Goal: Task Accomplishment & Management: Manage account settings

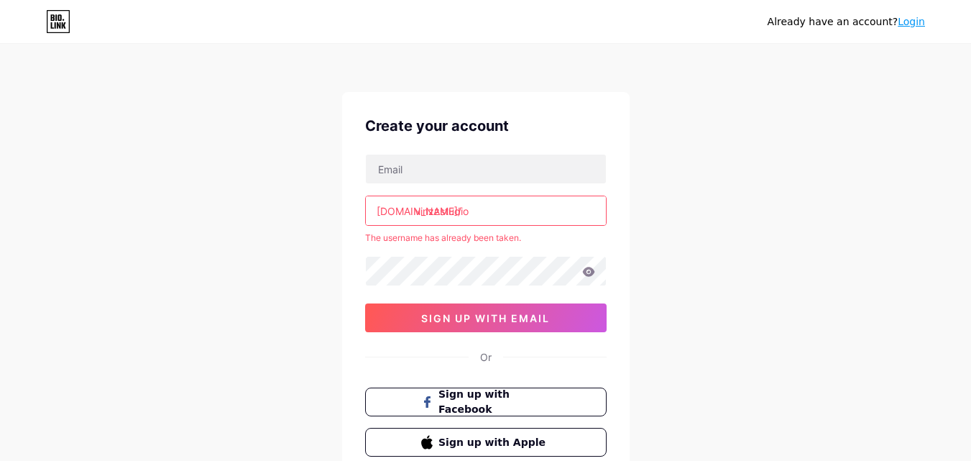
click at [480, 214] on input "vinzzstudio" at bounding box center [486, 210] width 240 height 29
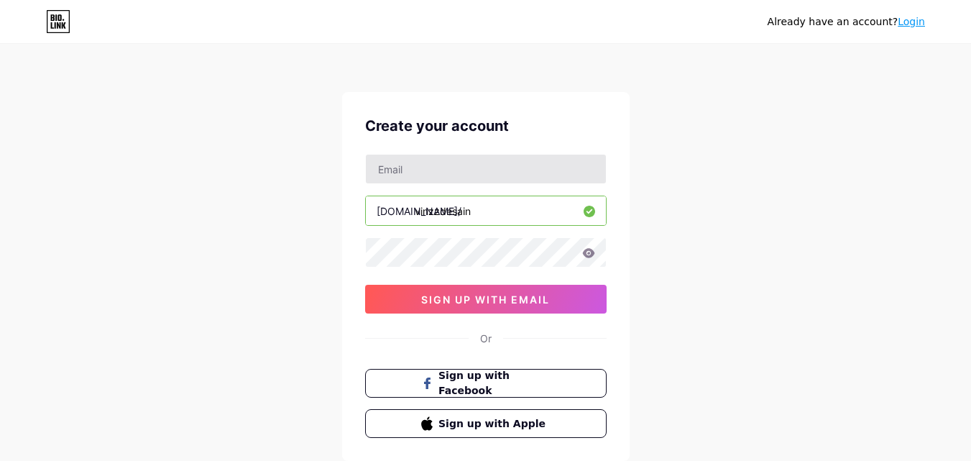
type input "vinzzdesain"
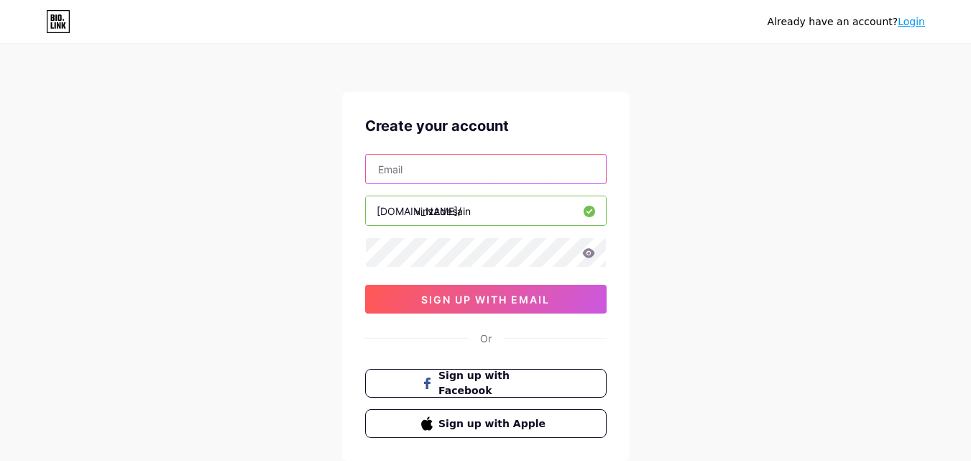
drag, startPoint x: 460, startPoint y: 181, endPoint x: 460, endPoint y: 172, distance: 8.6
click at [460, 178] on input "text" at bounding box center [486, 169] width 240 height 29
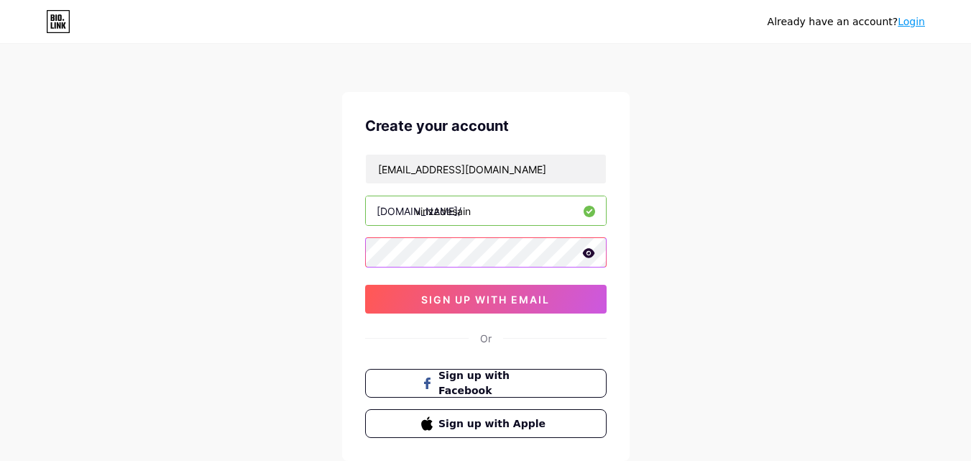
click at [590, 248] on div at bounding box center [485, 252] width 241 height 30
click at [590, 252] on icon at bounding box center [588, 253] width 13 height 10
click at [581, 252] on icon at bounding box center [588, 254] width 14 height 14
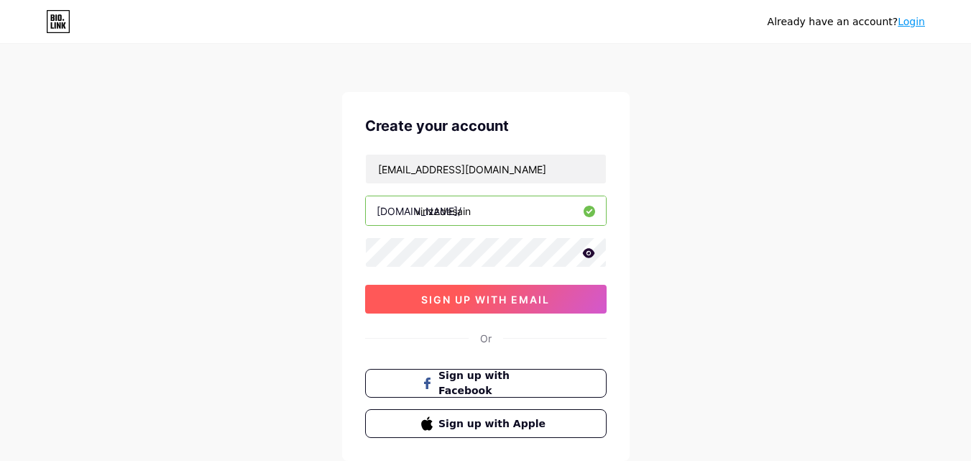
click at [548, 304] on span "sign up with email" at bounding box center [485, 299] width 129 height 12
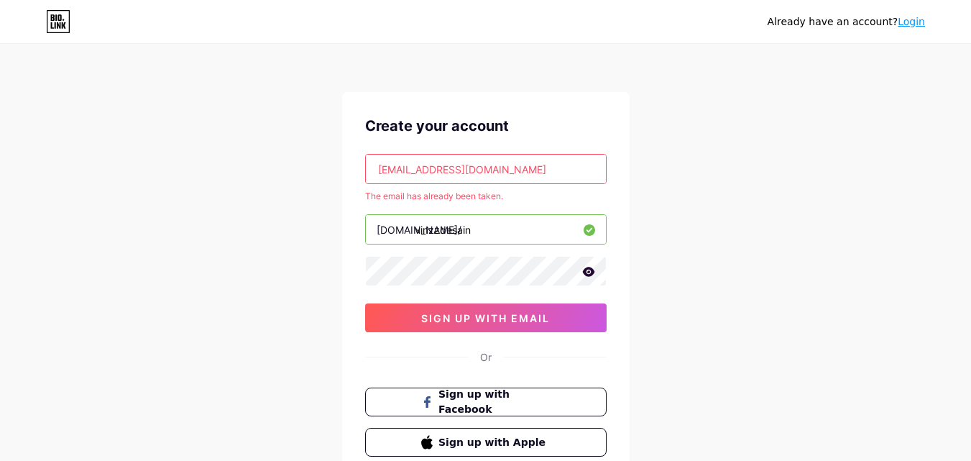
drag, startPoint x: 540, startPoint y: 170, endPoint x: 296, endPoint y: 195, distance: 245.0
click at [327, 193] on div "Already have an account? Login Create your account [EMAIL_ADDRESS][DOMAIN_NAME]…" at bounding box center [485, 284] width 971 height 569
paste input "[DEMOGRAPHIC_DATA]"
type input "[EMAIL_ADDRESS][DOMAIN_NAME]"
click at [707, 270] on div "Already have an account? Login Create your account [EMAIL_ADDRESS][DOMAIN_NAME]…" at bounding box center [485, 284] width 971 height 569
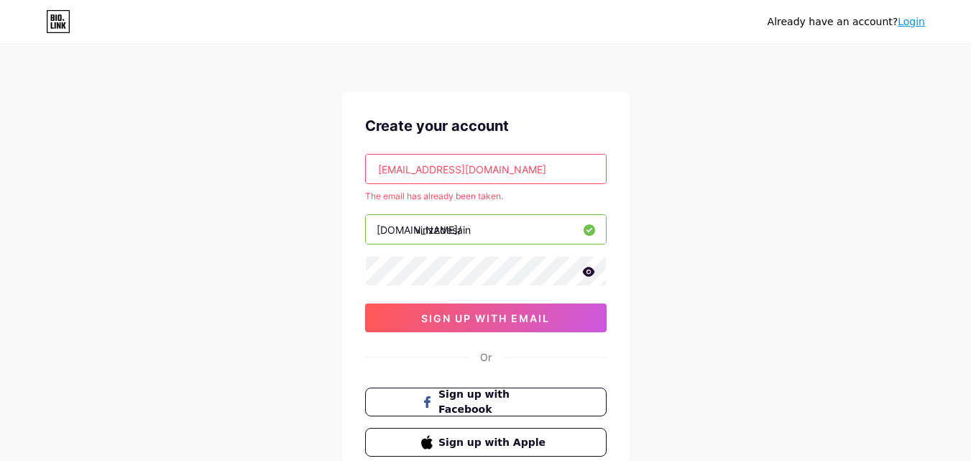
click at [592, 195] on div "The email has already been taken." at bounding box center [485, 196] width 241 height 13
click at [515, 173] on input "[EMAIL_ADDRESS][DOMAIN_NAME]" at bounding box center [486, 169] width 240 height 29
drag, startPoint x: 232, startPoint y: 209, endPoint x: 239, endPoint y: 219, distance: 12.4
click at [221, 213] on div "Already have an account? Login Create your account [EMAIL_ADDRESS][DOMAIN_NAME]…" at bounding box center [485, 284] width 971 height 569
paste input "[EMAIL_ADDRESS][DOMAIN_NAME]"
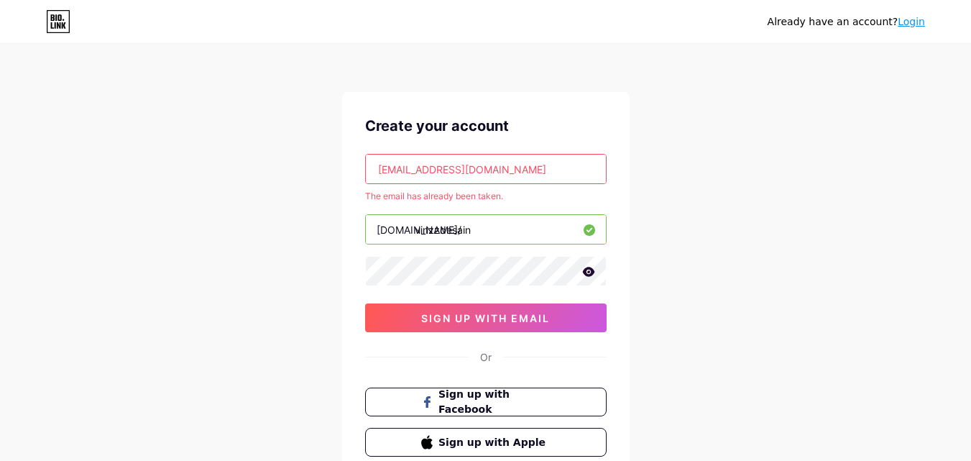
click at [630, 203] on div "Already have an account? Login Create your account [EMAIL_ADDRESS][DOMAIN_NAME]…" at bounding box center [485, 284] width 971 height 569
click at [534, 169] on input "[EMAIL_ADDRESS][DOMAIN_NAME]" at bounding box center [486, 169] width 240 height 29
paste input "monost"
click at [650, 193] on div "Already have an account? Login Create your account [EMAIL_ADDRESS][DOMAIN_NAME]…" at bounding box center [485, 284] width 971 height 569
drag, startPoint x: 507, startPoint y: 171, endPoint x: 336, endPoint y: 179, distance: 172.0
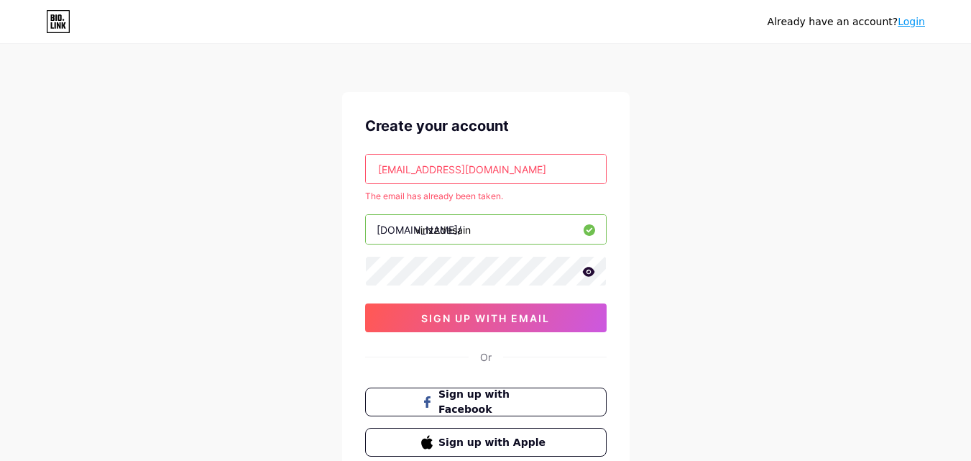
click at [336, 177] on div "Already have an account? Login Create your account [EMAIL_ADDRESS][DOMAIN_NAME]…" at bounding box center [485, 284] width 971 height 569
paste input "backlink368"
click at [522, 203] on div "[EMAIL_ADDRESS][DOMAIN_NAME] The email has already been taken. [DOMAIN_NAME]/ v…" at bounding box center [485, 243] width 241 height 178
drag, startPoint x: 47, startPoint y: 306, endPoint x: 179, endPoint y: 306, distance: 131.5
click at [54, 306] on div "Already have an account? Login Create your account [EMAIL_ADDRESS][DOMAIN_NAME]…" at bounding box center [485, 284] width 971 height 569
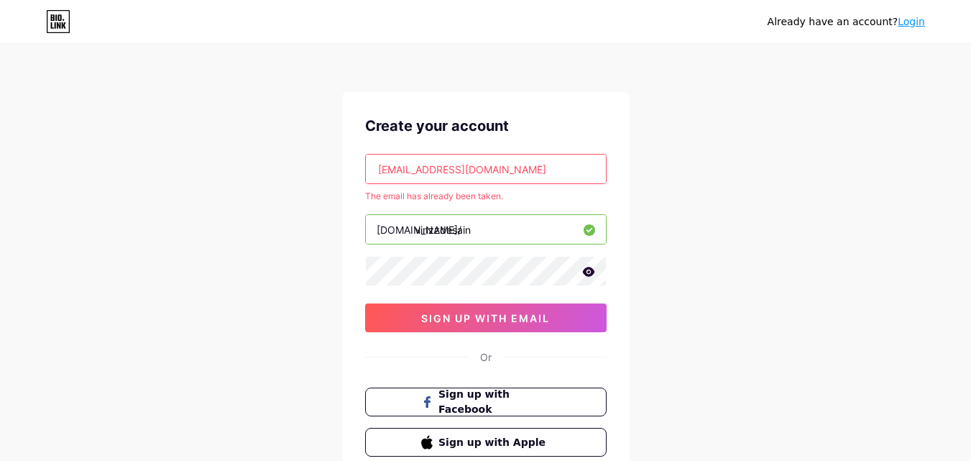
drag, startPoint x: 520, startPoint y: 165, endPoint x: 245, endPoint y: 224, distance: 281.4
click at [199, 168] on div "Already have an account? Login Create your account [EMAIL_ADDRESS][DOMAIN_NAME]…" at bounding box center [485, 284] width 971 height 569
paste input "626"
click at [640, 224] on div "Already have an account? Login Create your account [EMAIL_ADDRESS][DOMAIN_NAME]…" at bounding box center [485, 284] width 971 height 569
drag, startPoint x: 114, startPoint y: 377, endPoint x: 139, endPoint y: 364, distance: 28.6
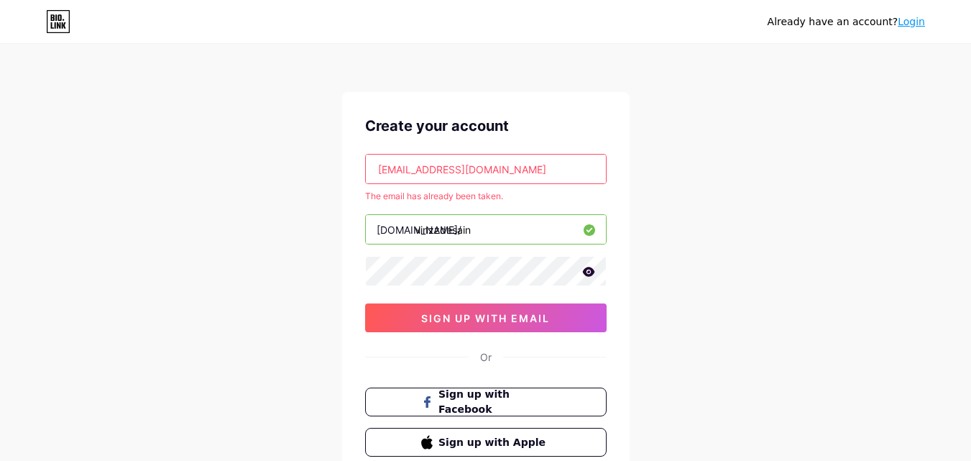
click at [114, 377] on div "Already have an account? Login Create your account [EMAIL_ADDRESS][DOMAIN_NAME]…" at bounding box center [485, 284] width 971 height 569
drag, startPoint x: 498, startPoint y: 175, endPoint x: 223, endPoint y: 226, distance: 280.0
click at [298, 199] on div "Already have an account? Login Create your account [EMAIL_ADDRESS][DOMAIN_NAME]…" at bounding box center [485, 284] width 971 height 569
paste input "qwery2641"
click at [239, 254] on div "Already have an account? Login Create your account [EMAIL_ADDRESS][DOMAIN_NAME]…" at bounding box center [485, 284] width 971 height 569
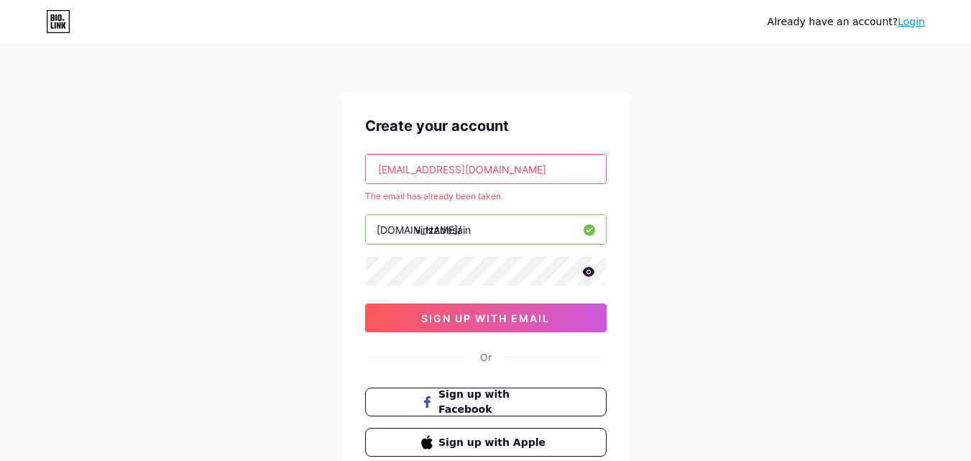
click at [138, 365] on div "Already have an account? Login Create your account [EMAIL_ADDRESS][DOMAIN_NAME]…" at bounding box center [485, 284] width 971 height 569
drag, startPoint x: 538, startPoint y: 160, endPoint x: 0, endPoint y: 244, distance: 544.9
click at [111, 210] on div "Already have an account? Login Create your account [EMAIL_ADDRESS][DOMAIN_NAME]…" at bounding box center [485, 284] width 971 height 569
paste input "kevin13972"
type input "[EMAIL_ADDRESS][DOMAIN_NAME]"
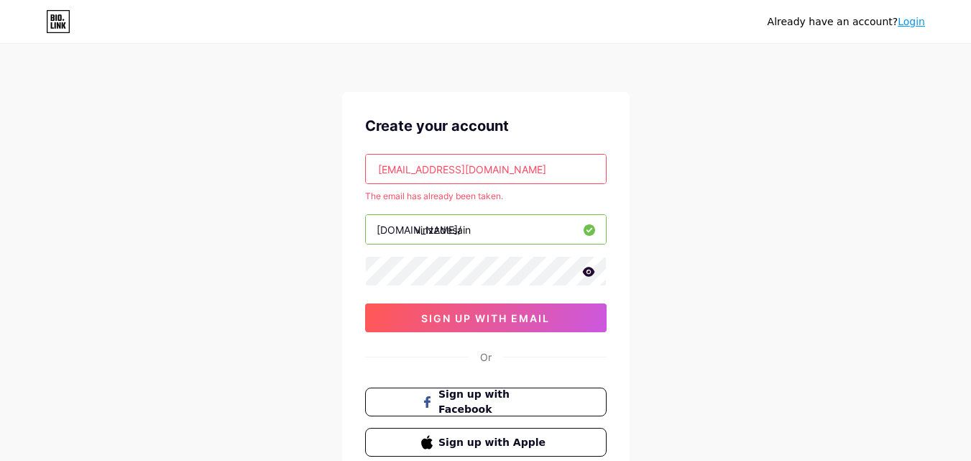
click at [115, 263] on div "Already have an account? Login Create your account [EMAIL_ADDRESS][DOMAIN_NAME]…" at bounding box center [485, 284] width 971 height 569
click at [454, 192] on div "The email has already been taken." at bounding box center [485, 196] width 241 height 13
click at [452, 193] on div "The email has already been taken." at bounding box center [485, 196] width 241 height 13
click at [451, 193] on div "The email has already been taken." at bounding box center [485, 196] width 241 height 13
click at [904, 27] on link "Login" at bounding box center [911, 21] width 27 height 11
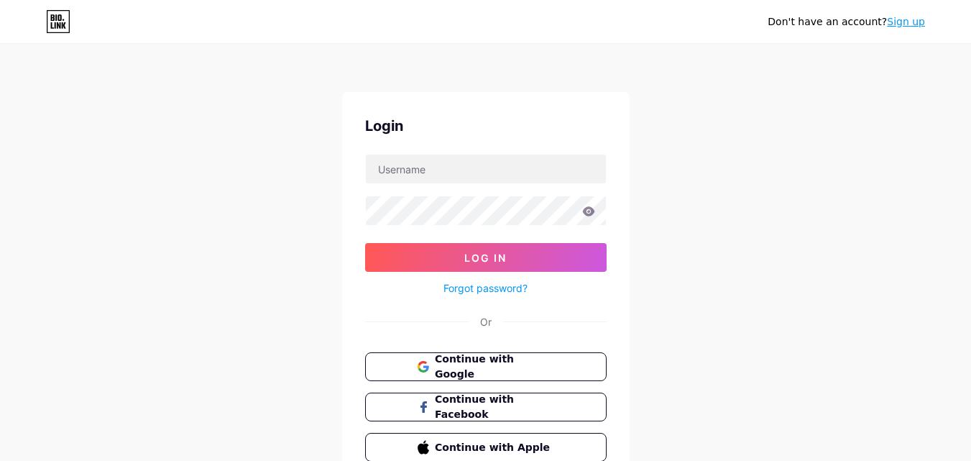
click at [505, 283] on link "Forgot password?" at bounding box center [485, 287] width 84 height 15
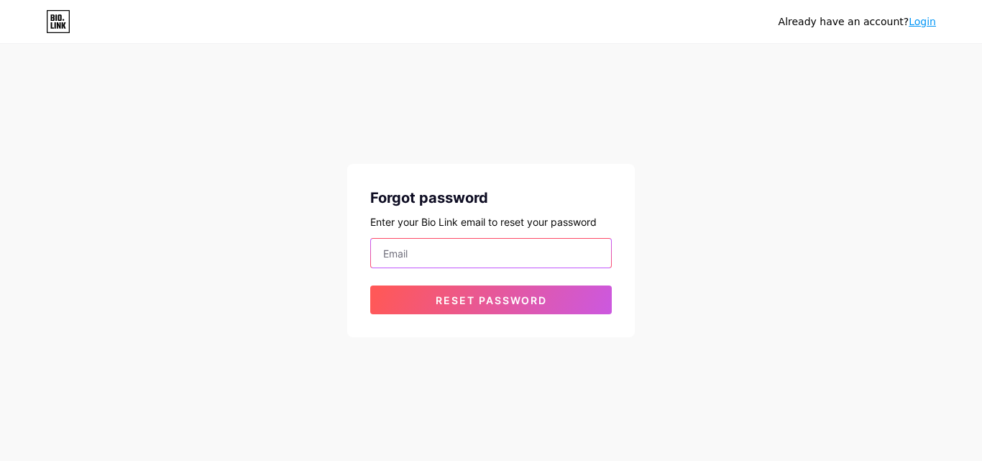
click at [529, 244] on input "email" at bounding box center [491, 253] width 240 height 29
type input "[EMAIL_ADDRESS][DOMAIN_NAME]"
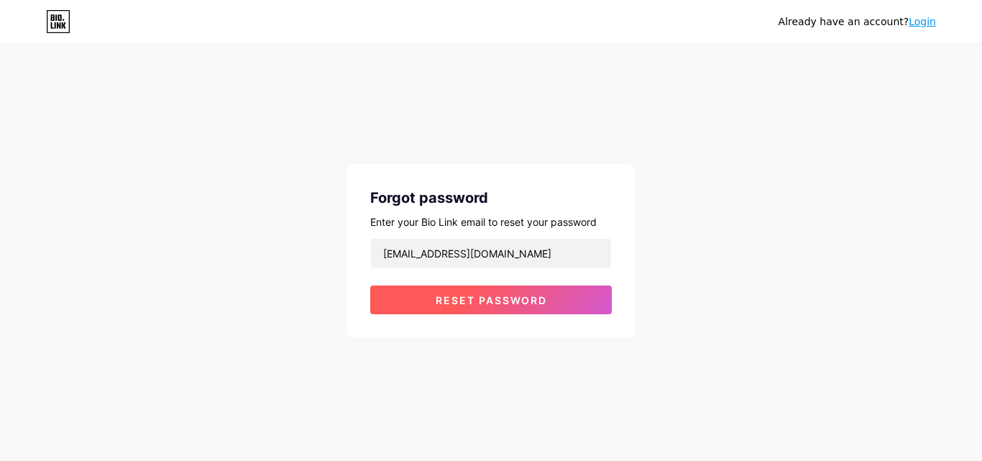
click at [499, 297] on span "Reset password" at bounding box center [491, 300] width 111 height 12
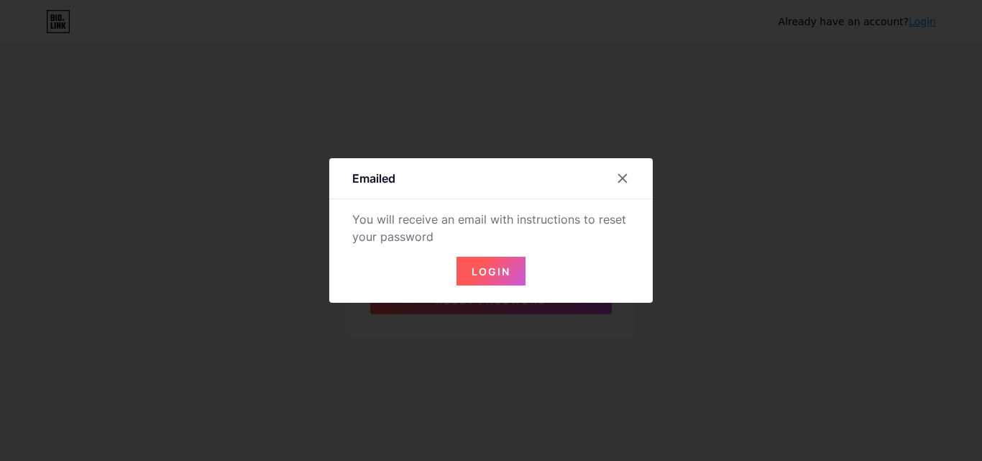
click at [498, 254] on div "Login" at bounding box center [490, 262] width 323 height 46
click at [497, 264] on button "Login" at bounding box center [490, 271] width 69 height 29
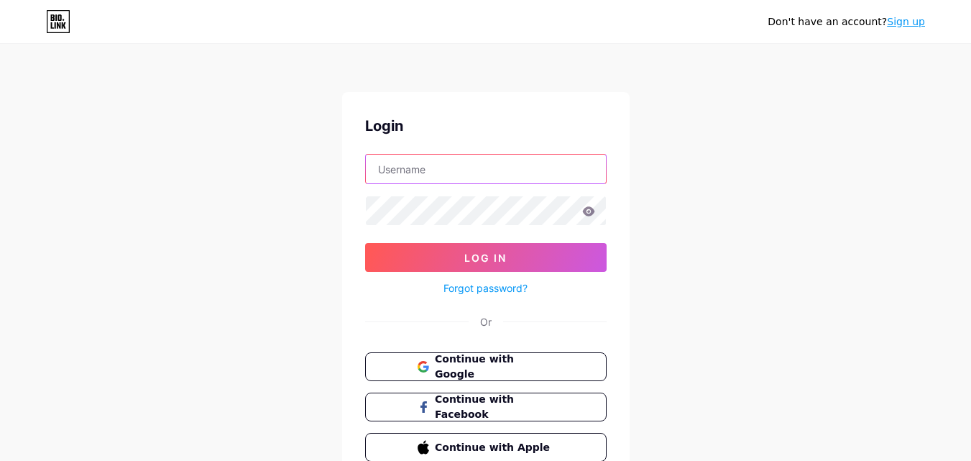
click at [519, 165] on input "text" at bounding box center [486, 169] width 240 height 29
type input "[EMAIL_ADDRESS][DOMAIN_NAME]"
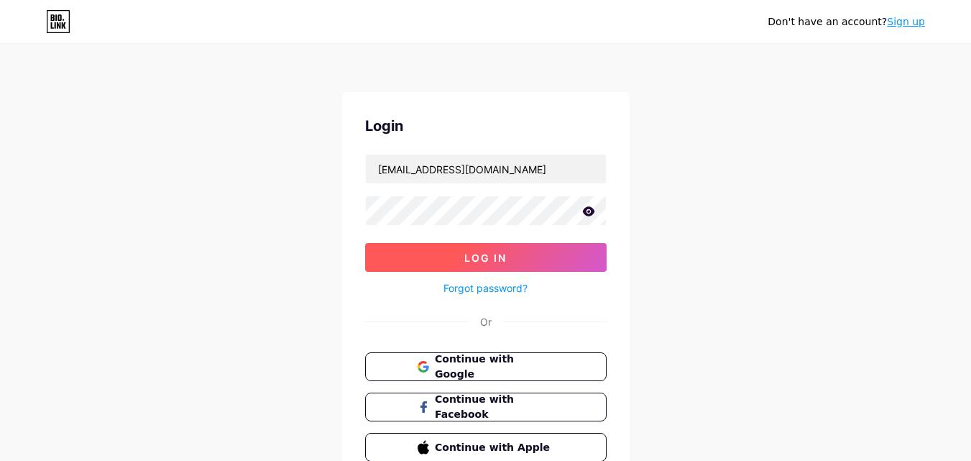
click at [475, 252] on span "Log In" at bounding box center [485, 258] width 42 height 12
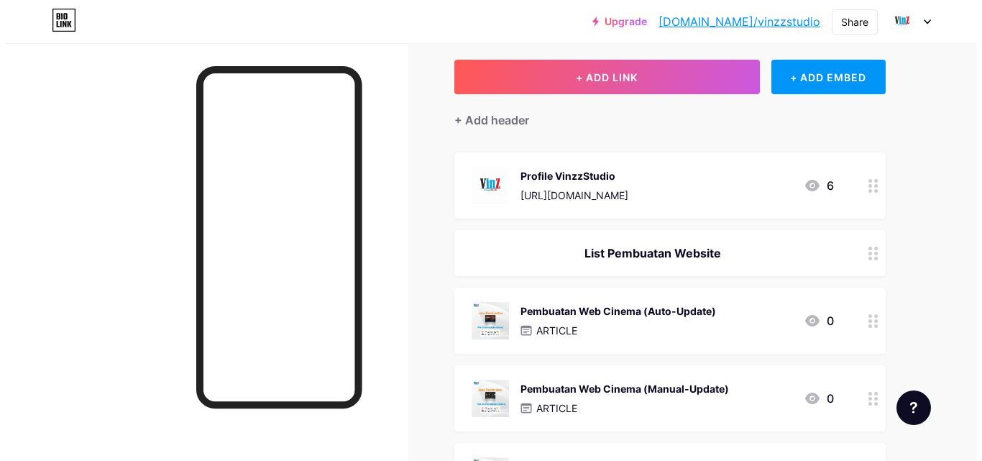
scroll to position [216, 0]
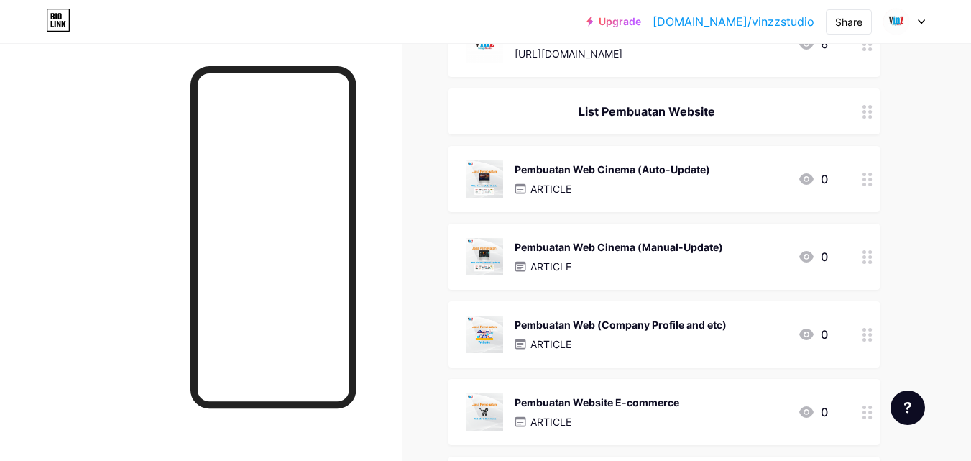
click at [870, 181] on icon at bounding box center [867, 179] width 10 height 14
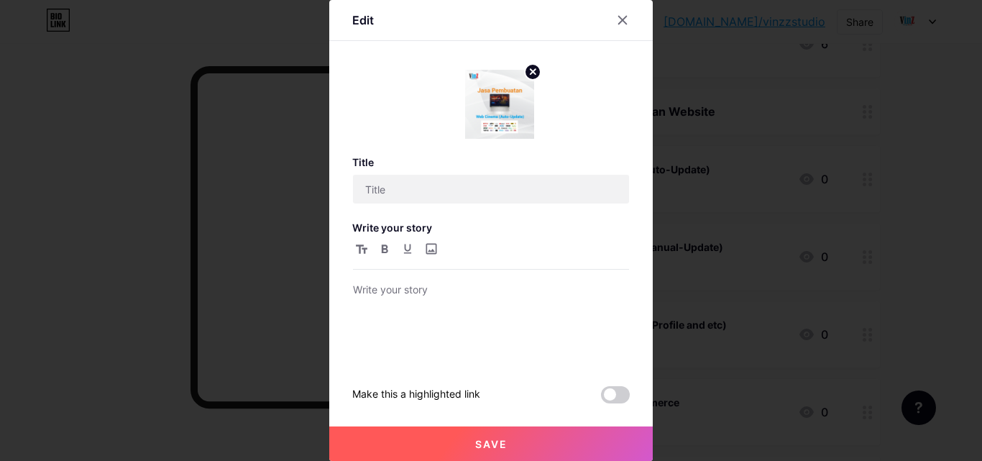
type input "Pembuatan Web Cinema (Auto-Update)"
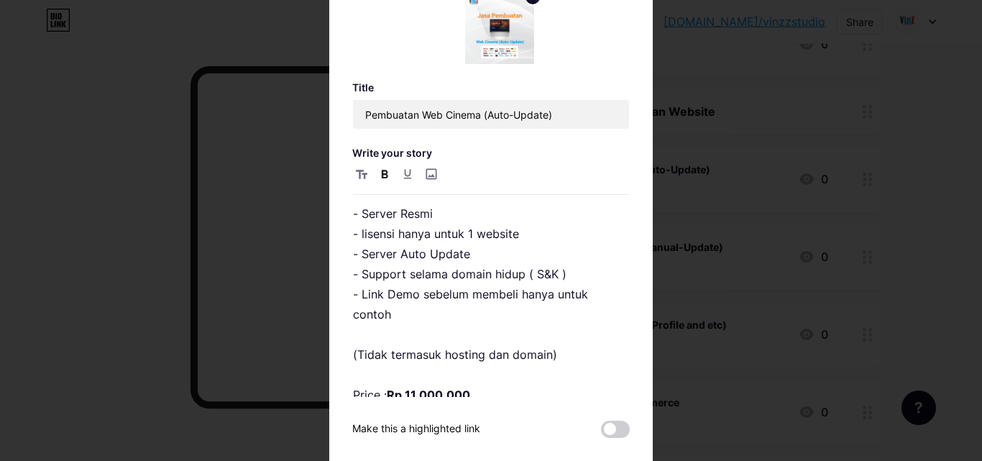
scroll to position [63, 0]
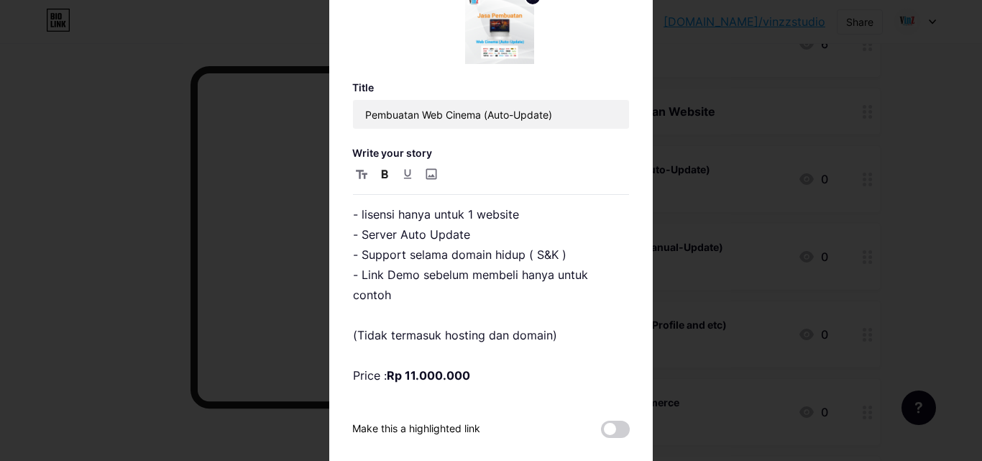
click at [731, 241] on div at bounding box center [491, 230] width 982 height 461
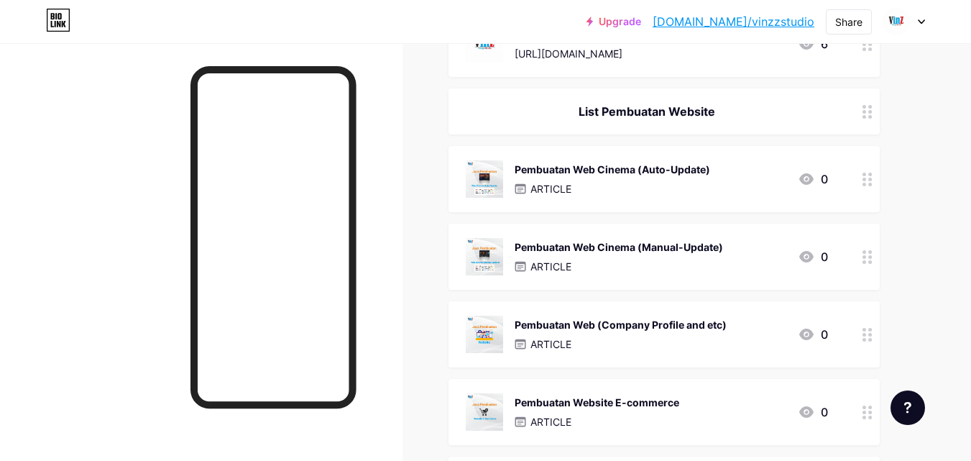
click at [620, 179] on div "Pembuatan Web Cinema (Auto-Update) ARTICLE" at bounding box center [612, 178] width 195 height 37
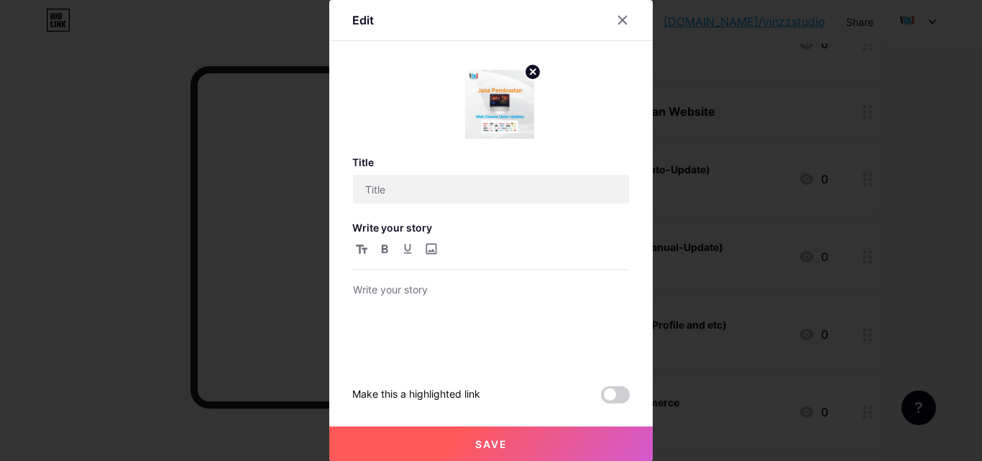
type input "Pembuatan Web Cinema (Auto-Update)"
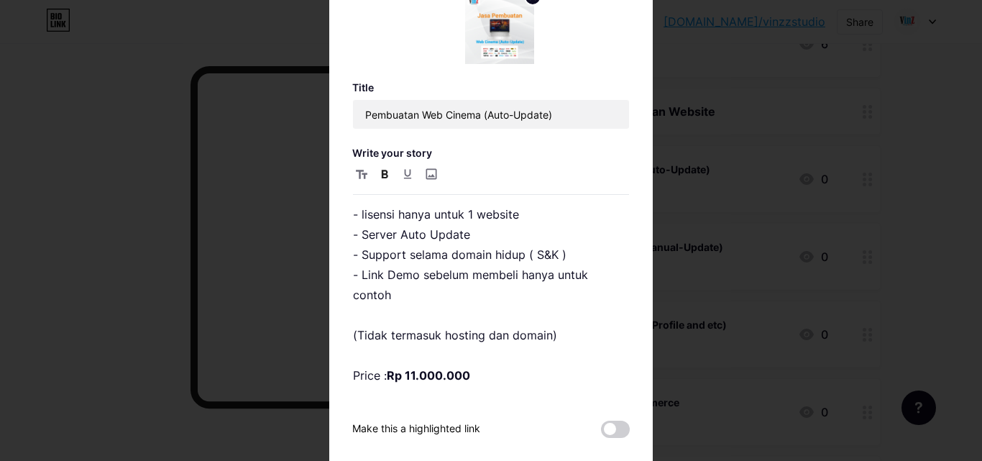
click at [760, 297] on div at bounding box center [491, 230] width 982 height 461
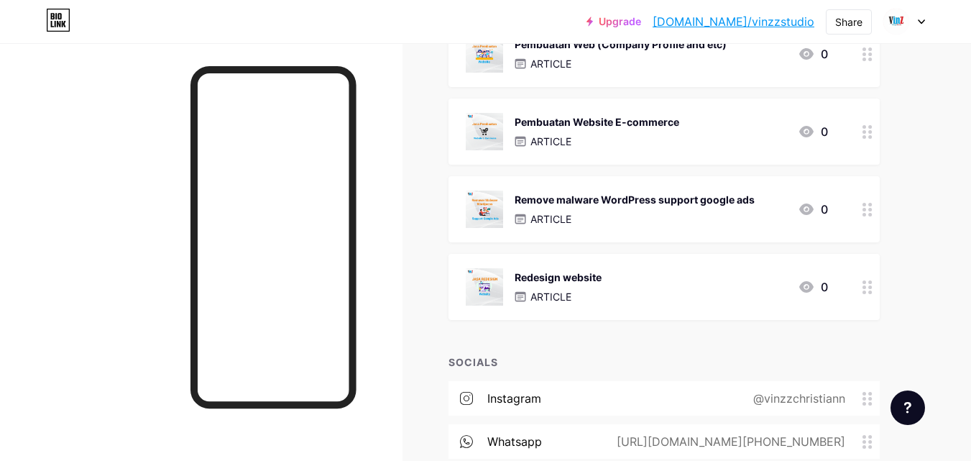
scroll to position [575, 0]
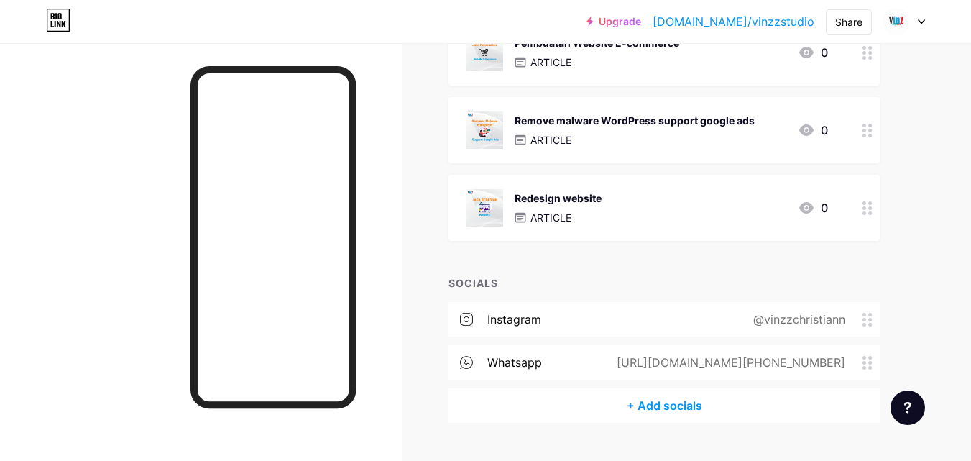
click at [860, 322] on div "@vinzzchristiann" at bounding box center [796, 318] width 132 height 17
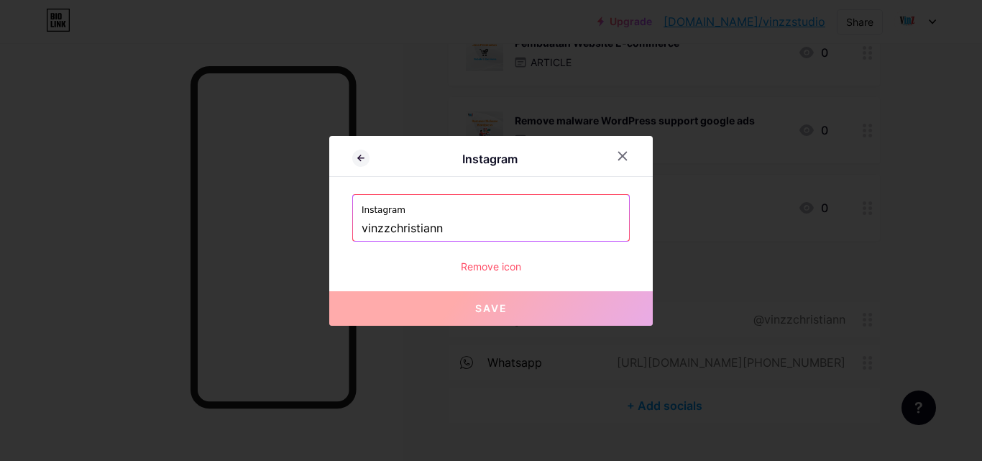
drag, startPoint x: 456, startPoint y: 229, endPoint x: 316, endPoint y: 232, distance: 139.5
click at [345, 228] on div "Instagram Instagram vinzzchristiann Remove icon Save" at bounding box center [490, 231] width 323 height 190
paste input "_zdesai"
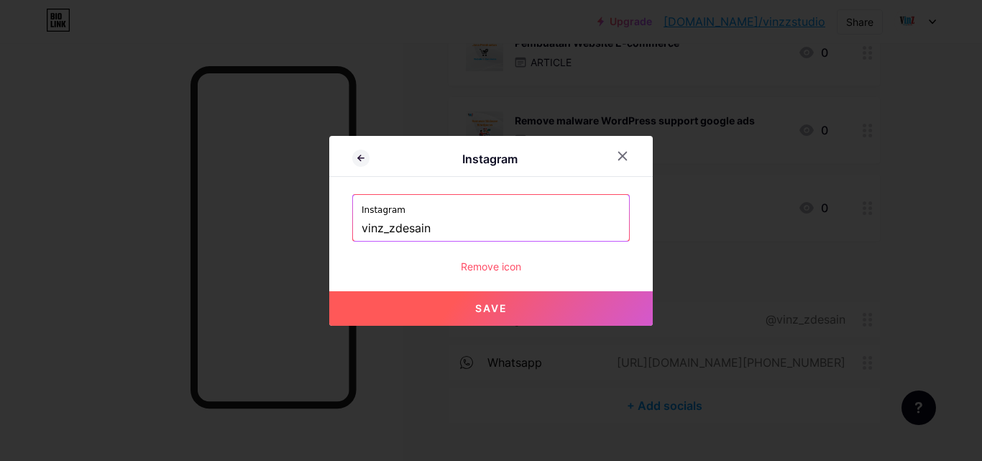
click at [507, 323] on button "Save" at bounding box center [490, 308] width 323 height 34
type input "https://instagram.com/vinz_zdesain"
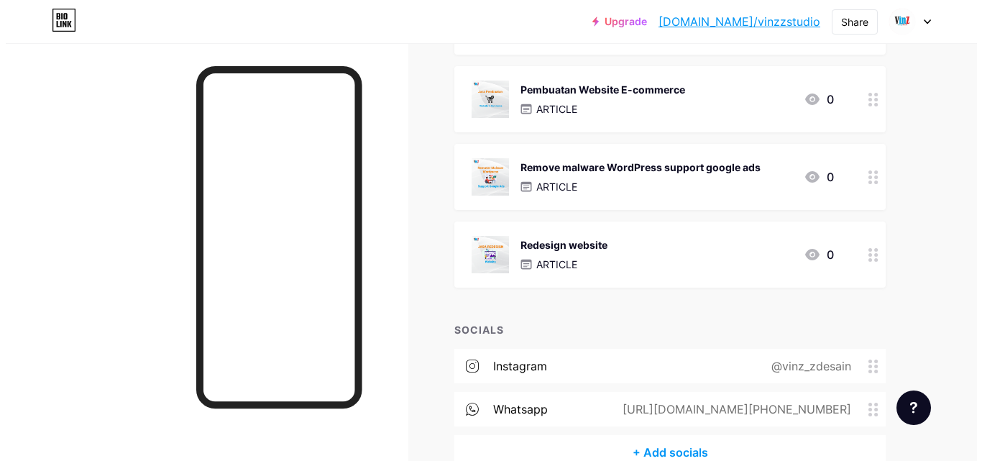
scroll to position [503, 0]
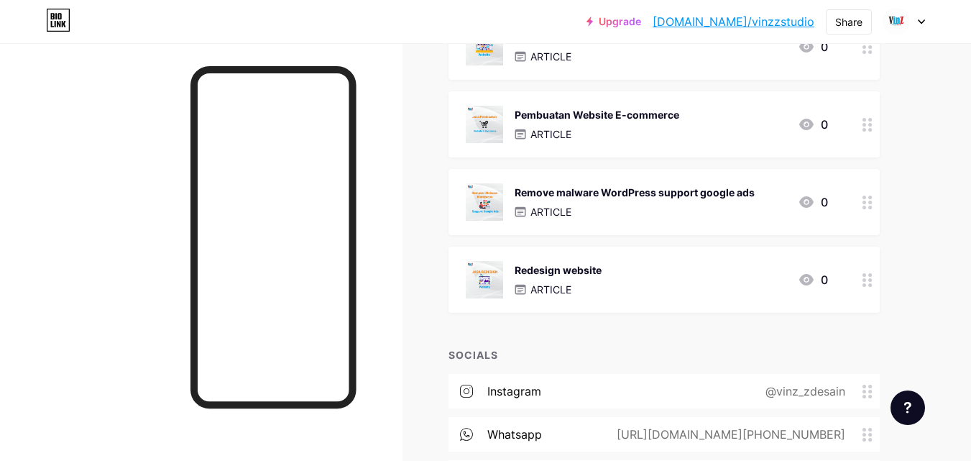
click at [727, 293] on div "Redesign website ARTICLE 0" at bounding box center [647, 279] width 362 height 37
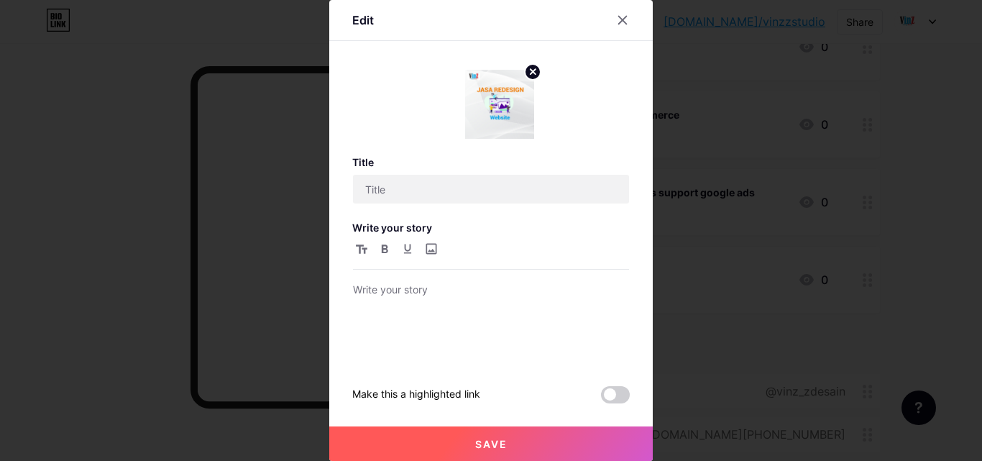
type input "Redesign website"
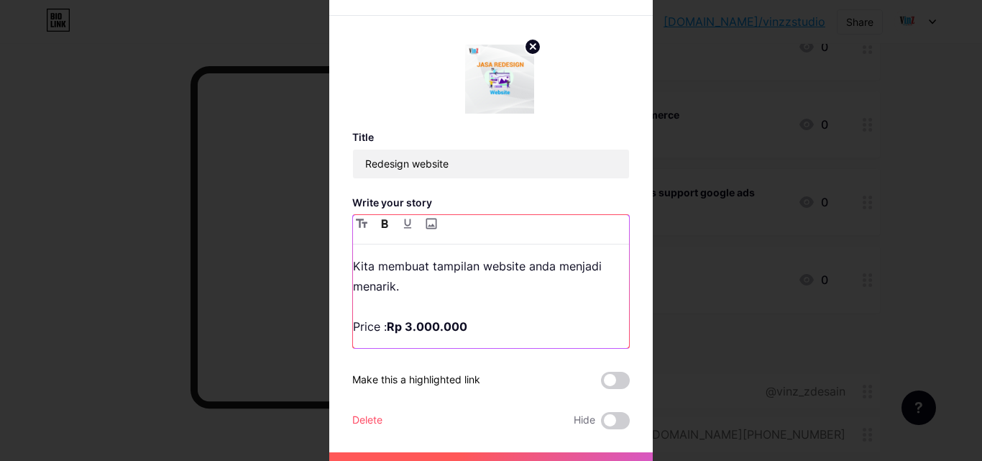
click at [487, 336] on p "Kita membuat tampilan website anda menjadi menarik. Price : Rp 3.000.000" at bounding box center [491, 296] width 276 height 80
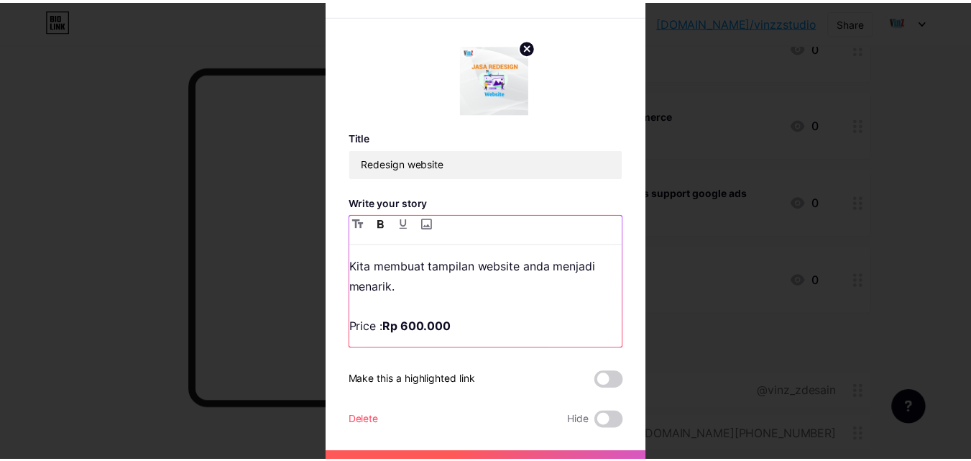
scroll to position [26, 0]
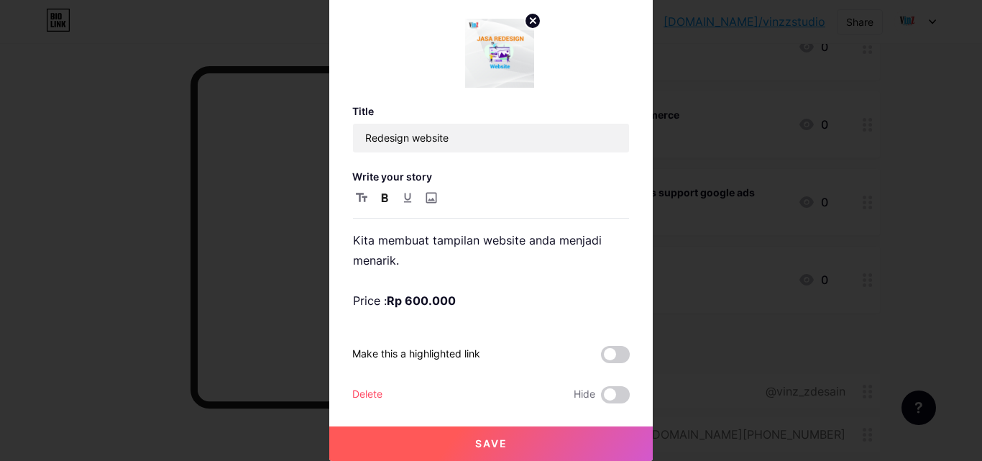
click at [521, 433] on button "Save" at bounding box center [490, 443] width 323 height 34
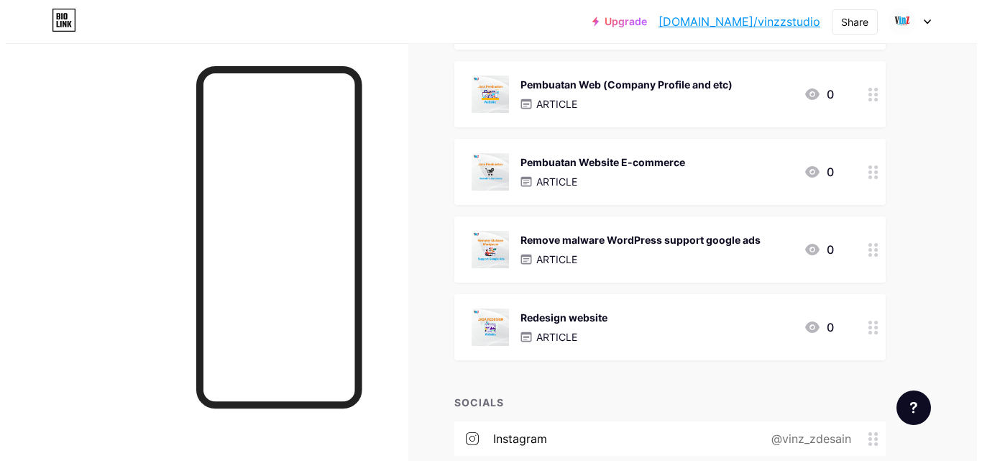
scroll to position [431, 0]
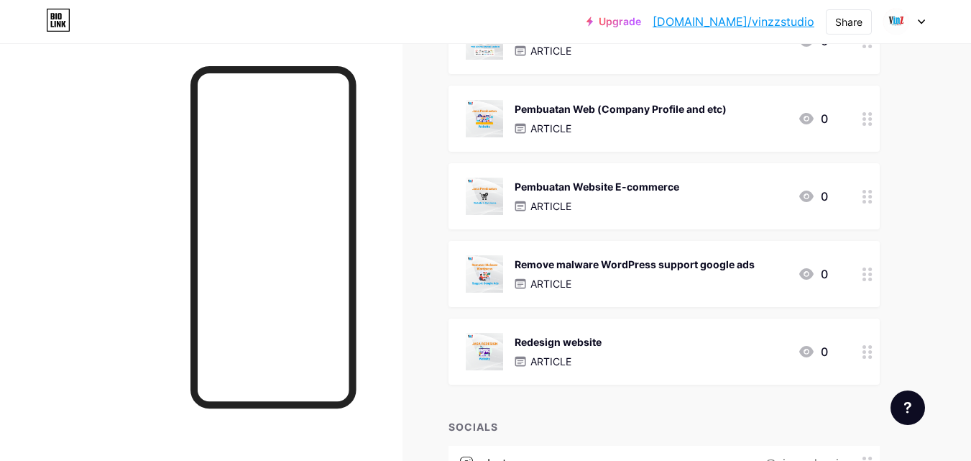
click at [868, 275] on icon at bounding box center [867, 274] width 10 height 14
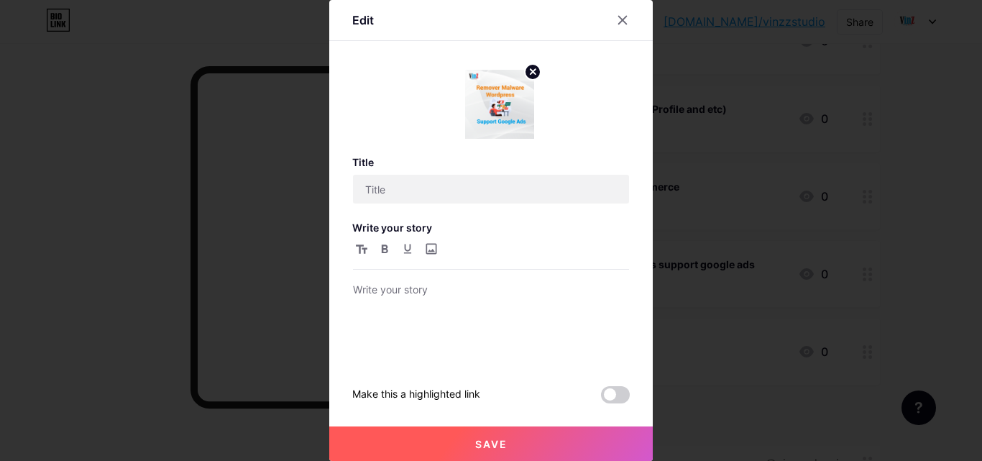
type input "Remove malware WordPress support google ads"
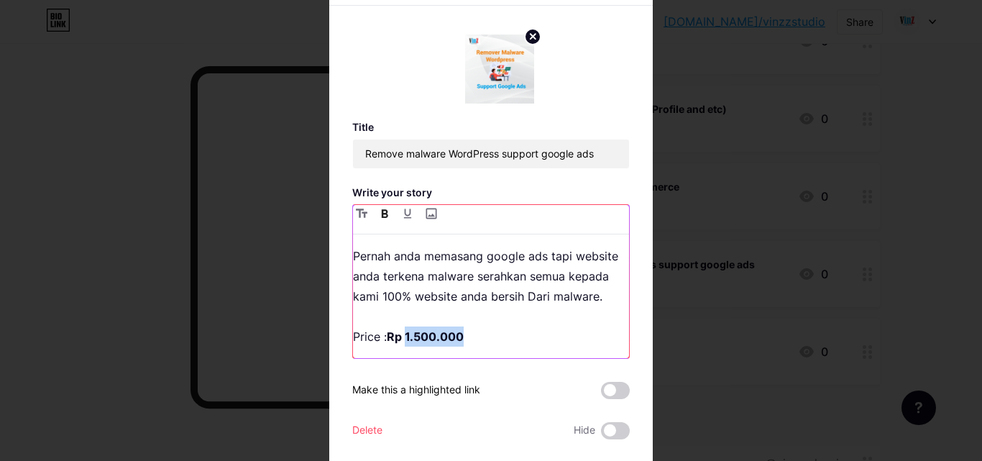
drag, startPoint x: 474, startPoint y: 331, endPoint x: 401, endPoint y: 335, distance: 72.7
click at [401, 335] on p "Pernah anda memasang google ads tapi website anda terkena malware serahkan semu…" at bounding box center [491, 296] width 276 height 101
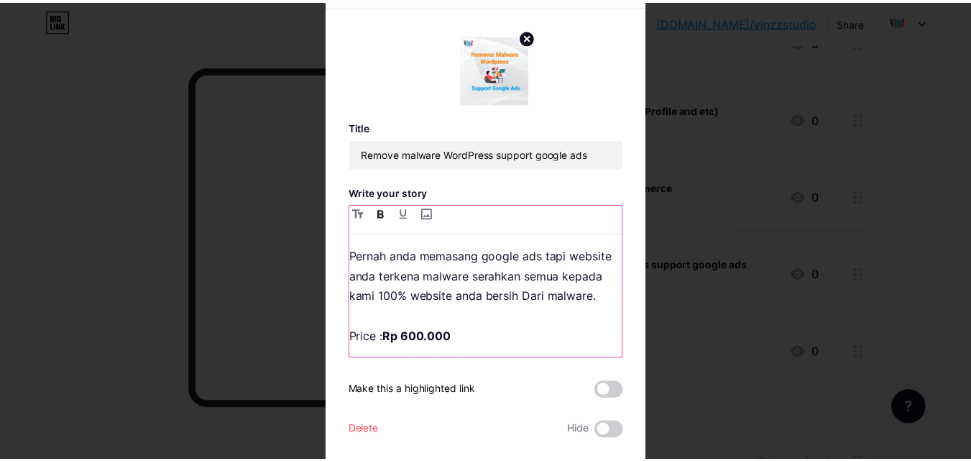
scroll to position [36, 0]
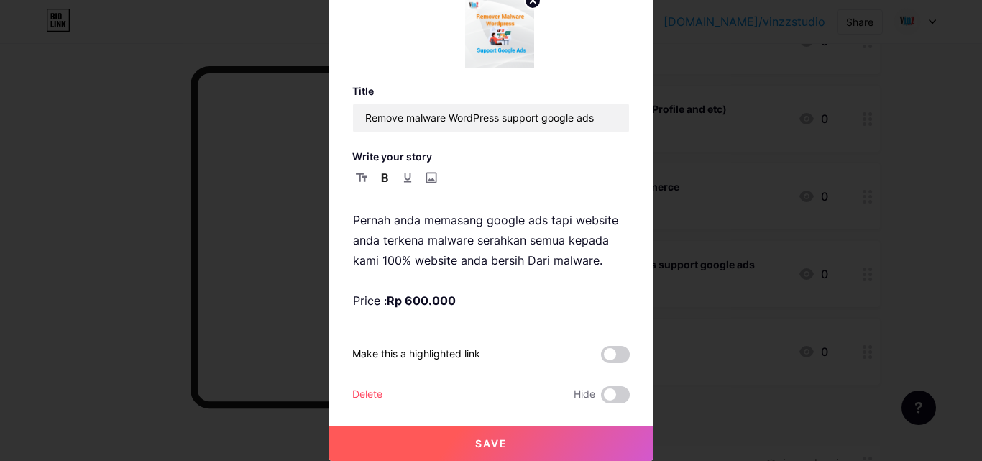
click at [488, 447] on span "Save" at bounding box center [491, 443] width 32 height 12
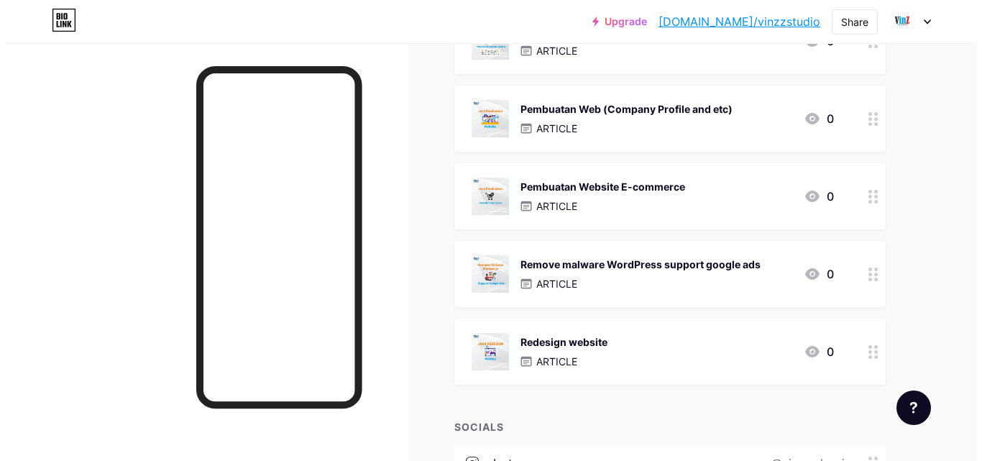
scroll to position [359, 0]
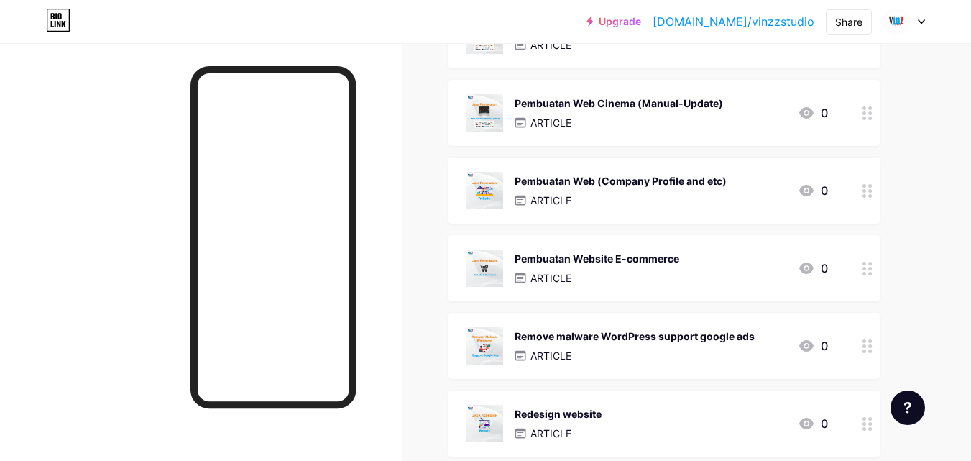
click at [869, 274] on icon at bounding box center [867, 269] width 10 height 14
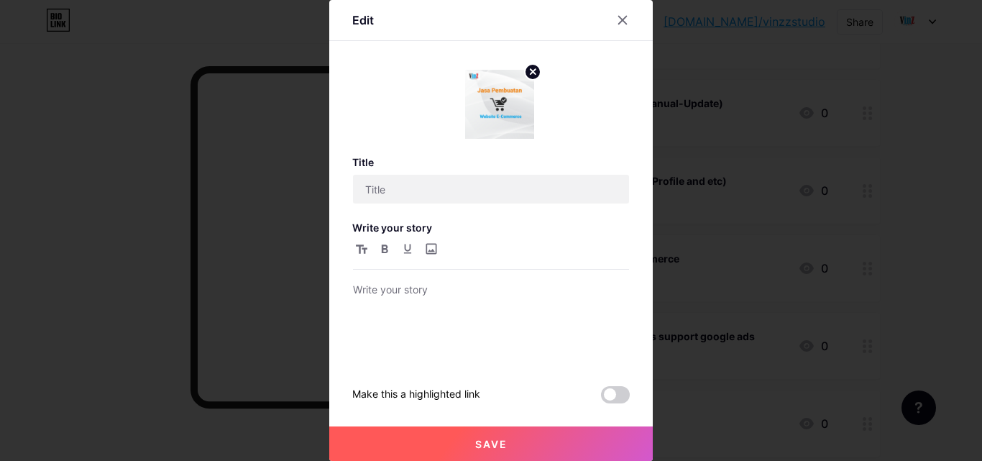
type input "Pembuatan Website E-commerce"
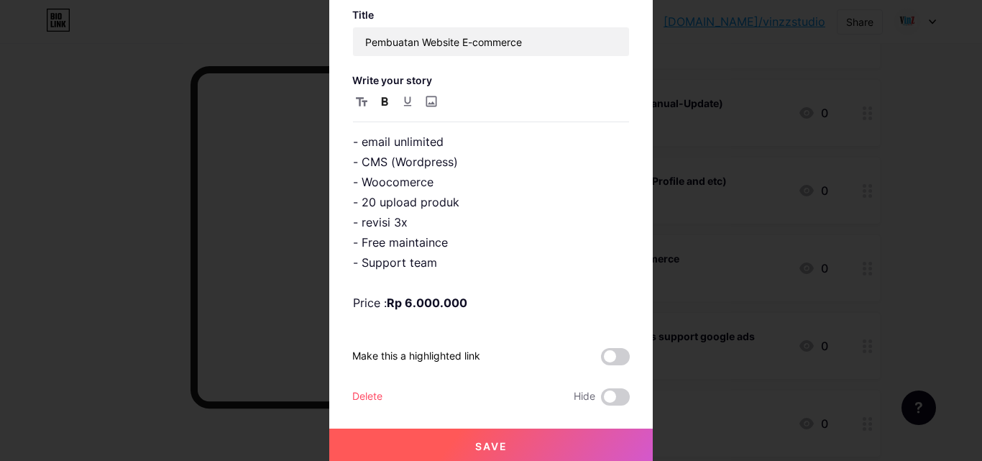
scroll to position [75, 0]
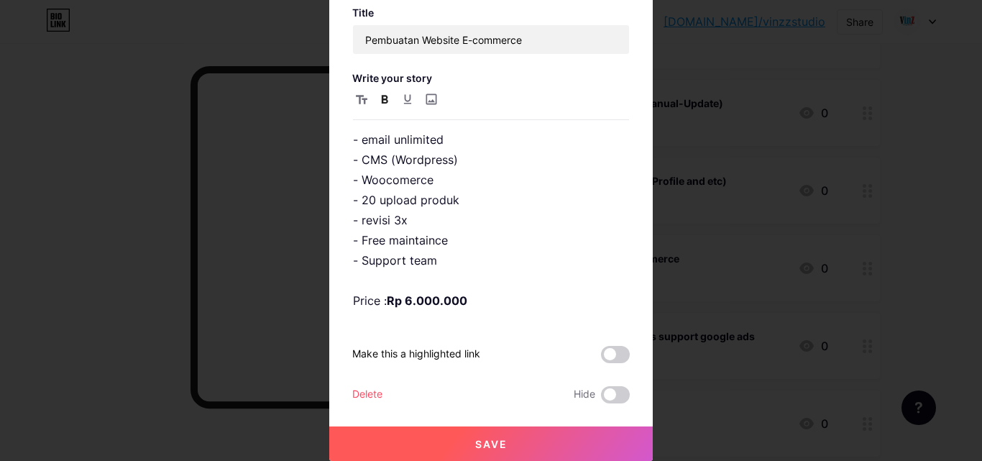
click at [530, 435] on button "Save" at bounding box center [490, 443] width 323 height 34
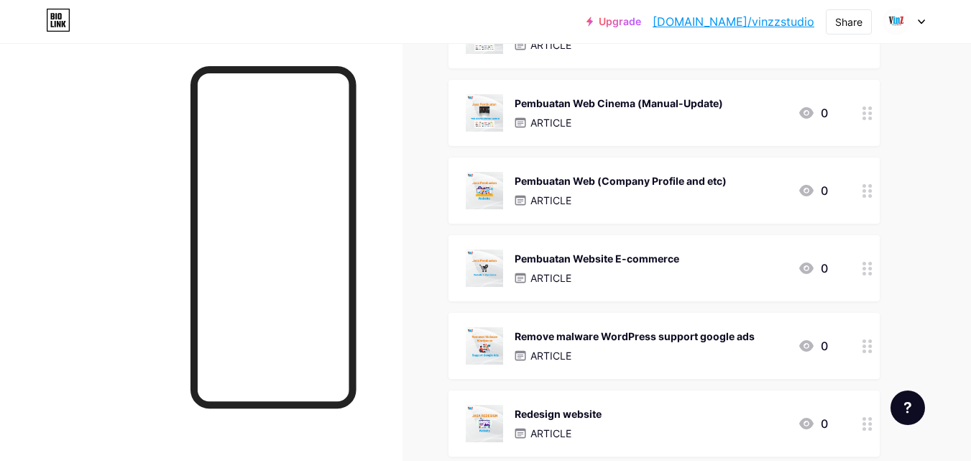
click at [666, 193] on div "ARTICLE" at bounding box center [621, 200] width 212 height 15
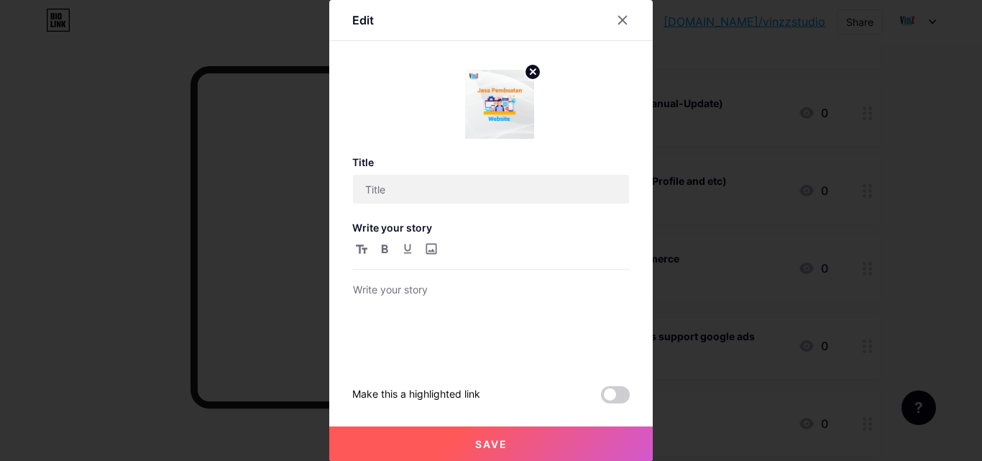
type input "Pembuatan Web (Company Profile and etc)"
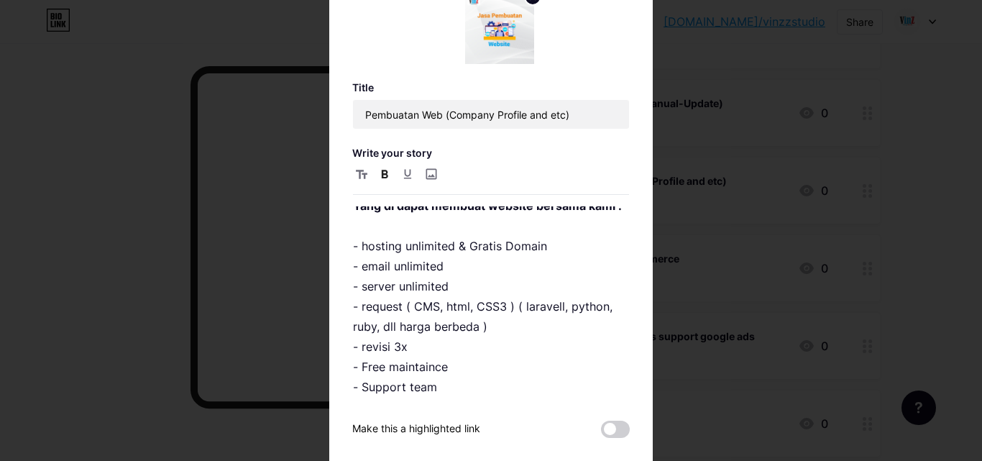
scroll to position [83, 0]
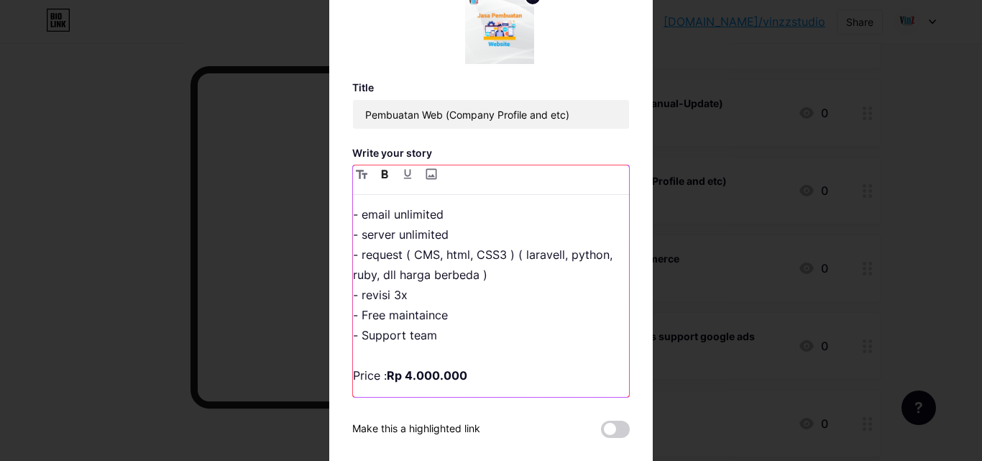
click at [408, 373] on strong "Rp 4.000.000" at bounding box center [427, 375] width 80 height 14
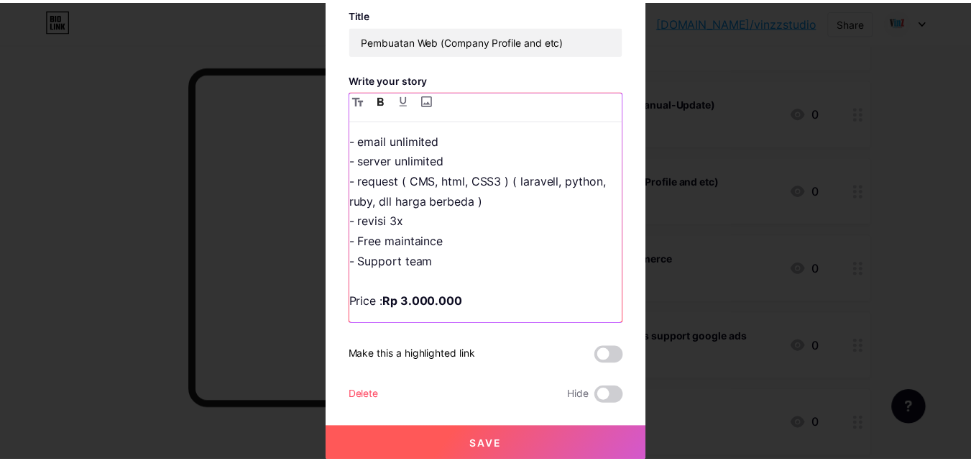
scroll to position [75, 0]
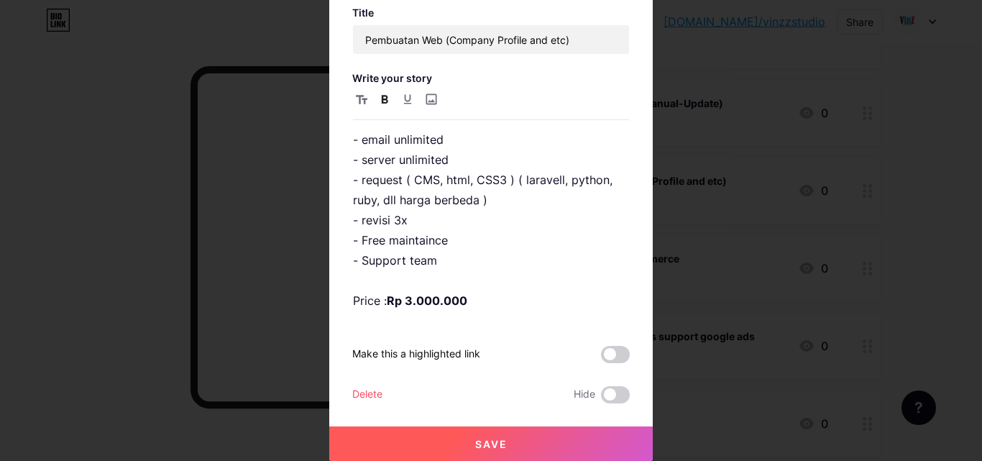
click at [574, 429] on button "Save" at bounding box center [490, 443] width 323 height 34
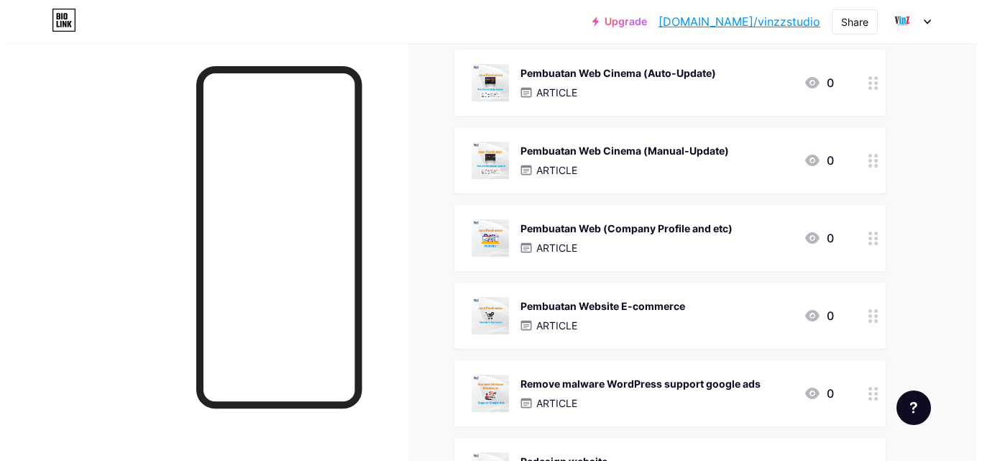
scroll to position [287, 0]
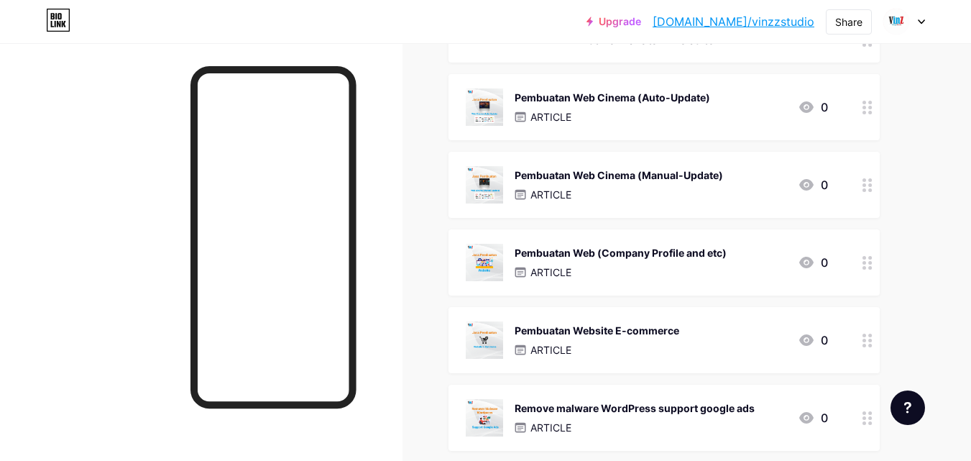
click at [727, 183] on div "Pembuatan Web Cinema (Manual-Update) ARTICLE 0" at bounding box center [647, 184] width 362 height 37
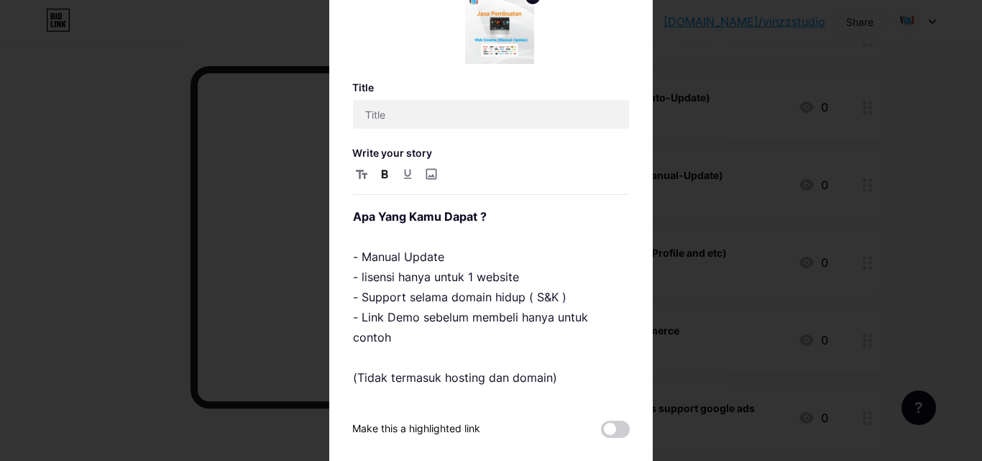
type input "Pembuatan Web Cinema (Manual-Update)"
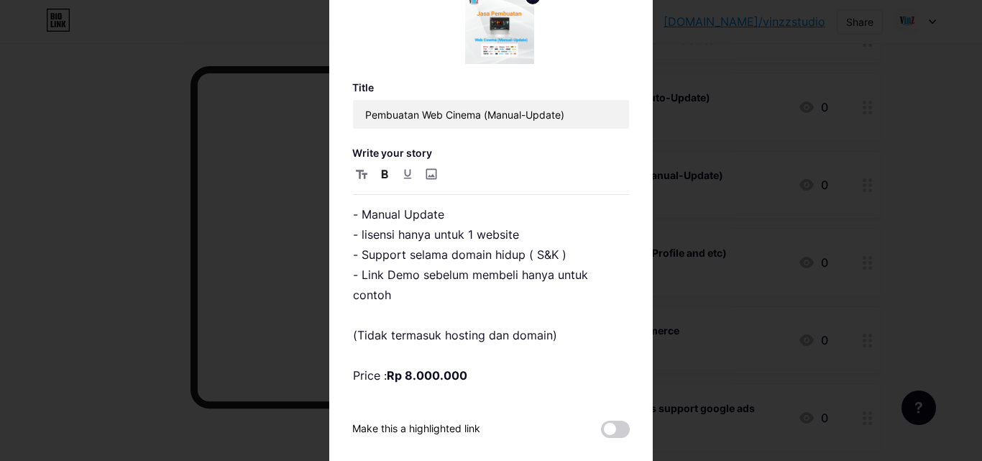
scroll to position [75, 0]
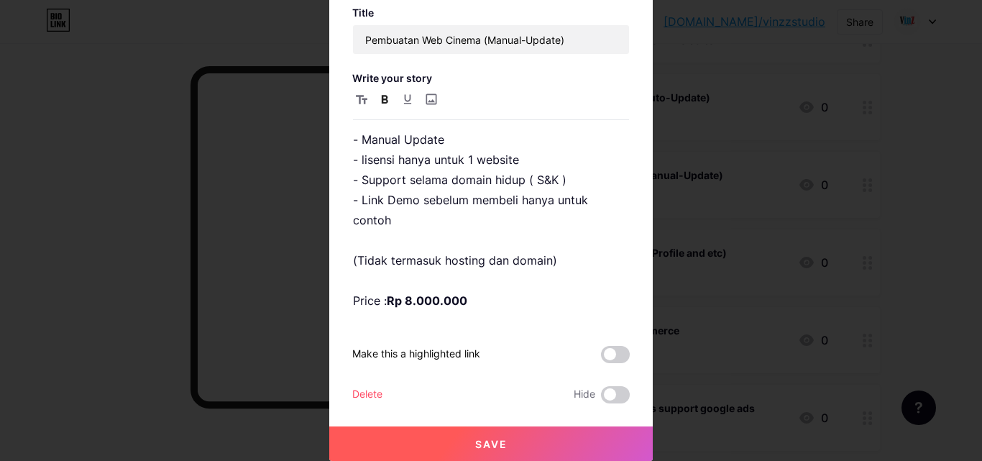
click at [373, 395] on div "Delete" at bounding box center [367, 394] width 30 height 17
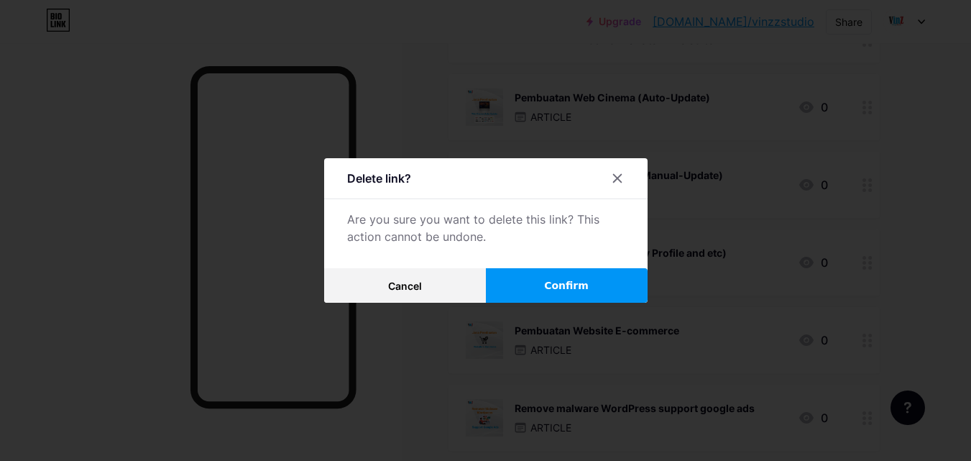
click at [586, 272] on button "Confirm" at bounding box center [567, 285] width 162 height 34
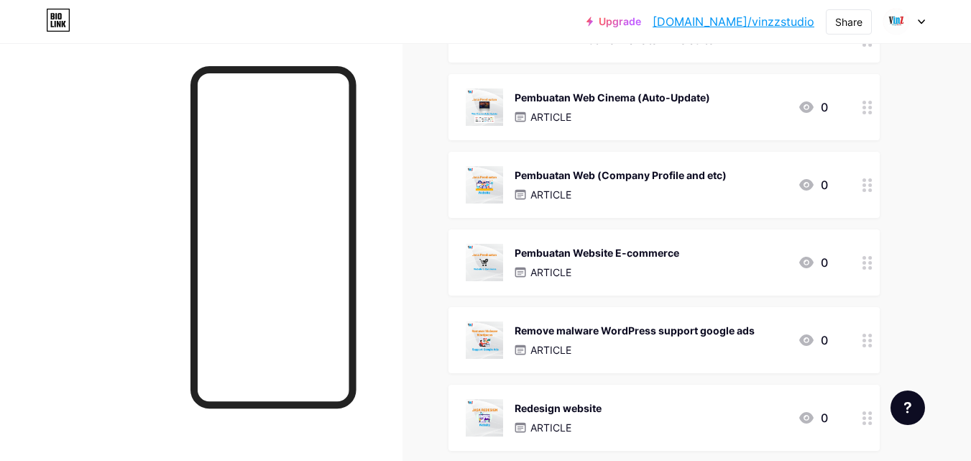
click at [864, 119] on div at bounding box center [867, 107] width 24 height 66
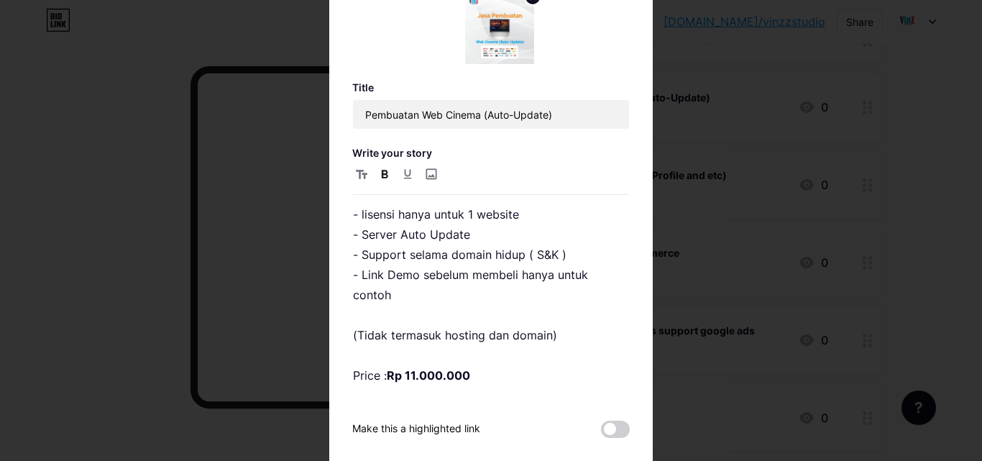
scroll to position [0, 0]
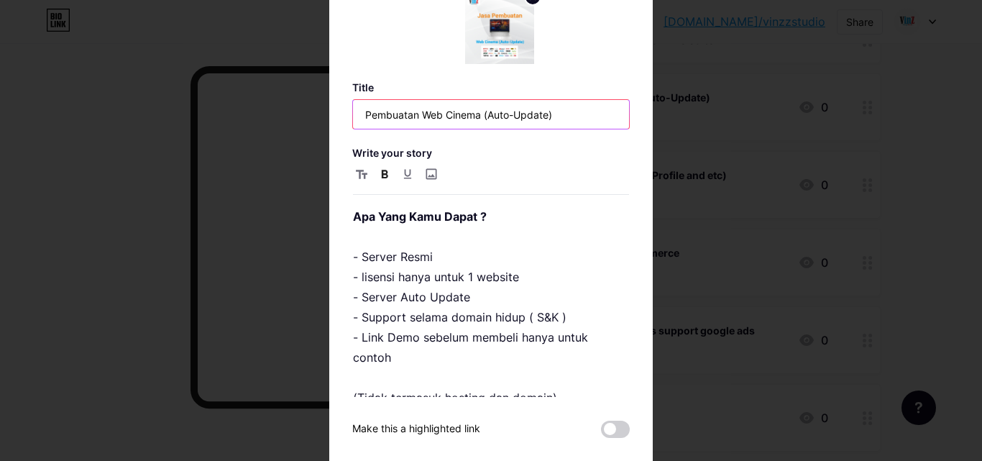
drag, startPoint x: 504, startPoint y: 124, endPoint x: 281, endPoint y: 134, distance: 223.0
click at [276, 132] on div "Edit Title Pembuatan Web Cinema (Auto-Update) Write your story Apa Yang Kamu Da…" at bounding box center [491, 230] width 982 height 461
type input "Pembuatan landing page"
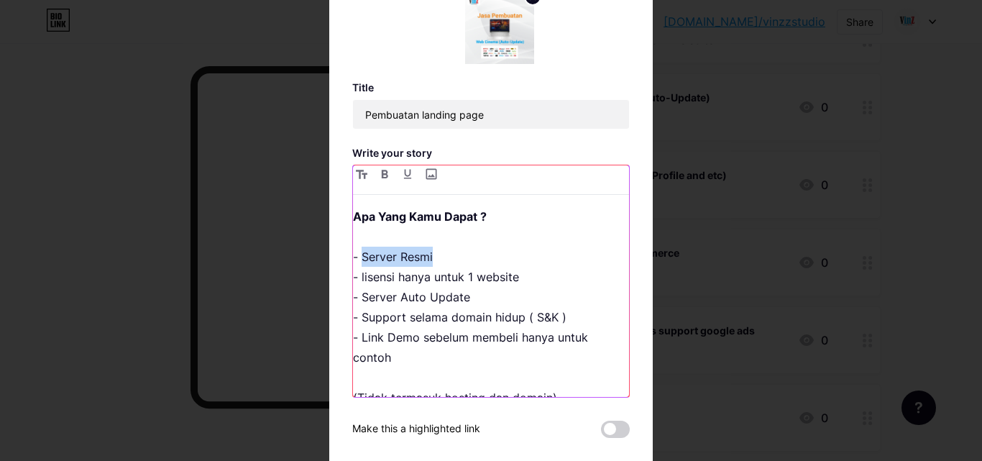
drag, startPoint x: 446, startPoint y: 254, endPoint x: 358, endPoint y: 247, distance: 88.7
click at [358, 247] on p "Apa Yang Kamu Dapat ? - Server Resmi - lisensi hanya untuk 1 website - Server A…" at bounding box center [491, 326] width 276 height 241
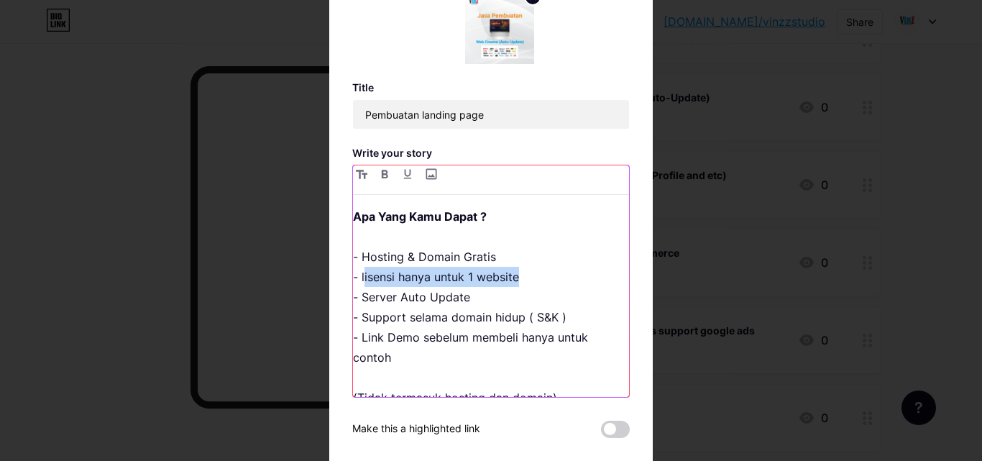
drag, startPoint x: 514, startPoint y: 280, endPoint x: 359, endPoint y: 267, distance: 155.1
click at [359, 267] on p "Apa Yang Kamu Dapat ? - Hosting & Domain Gratis - lisensi hanya untuk 1 website…" at bounding box center [491, 326] width 276 height 241
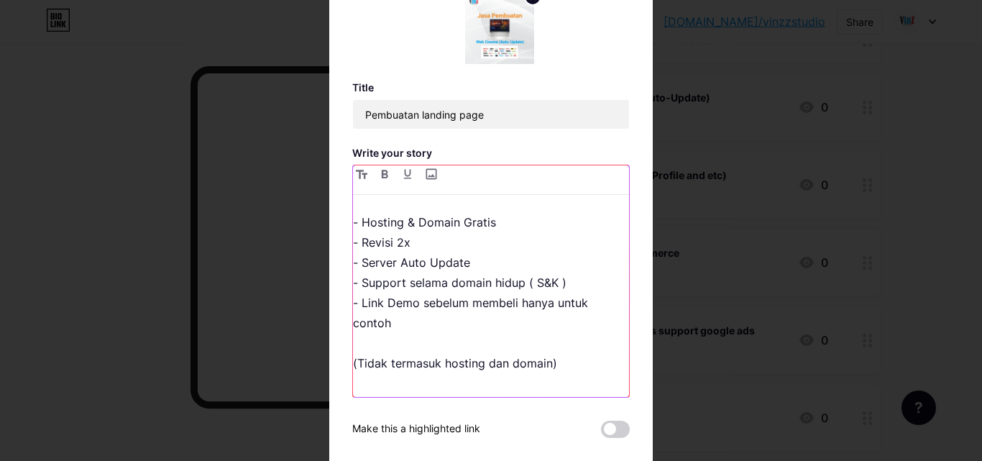
scroll to position [63, 0]
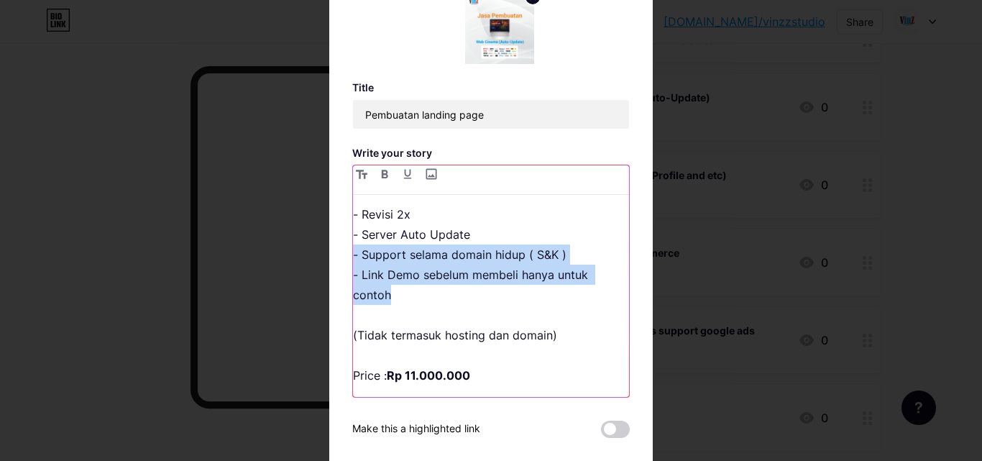
drag, startPoint x: 413, startPoint y: 297, endPoint x: 341, endPoint y: 255, distance: 83.1
click at [341, 255] on div "Edit Title Pembuatan landing page Write your story Apa Yang Kamu Dapat ? - Host…" at bounding box center [490, 230] width 323 height 610
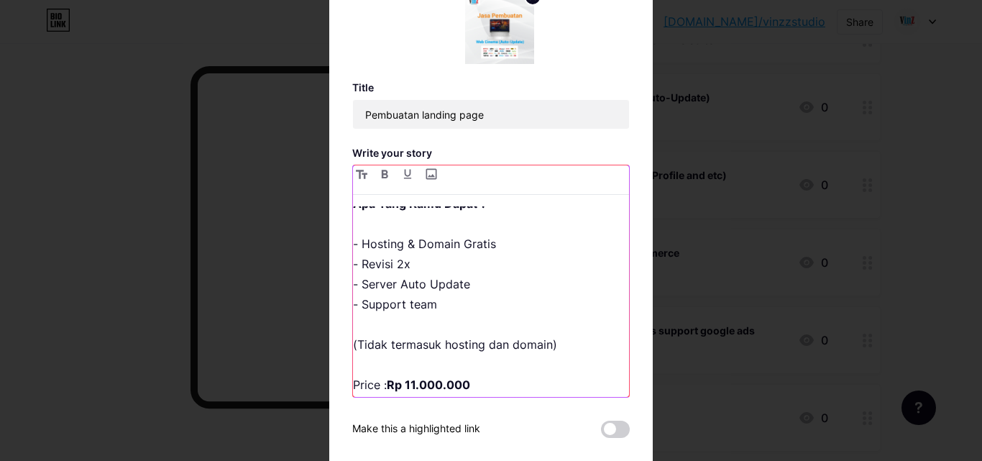
scroll to position [22, 0]
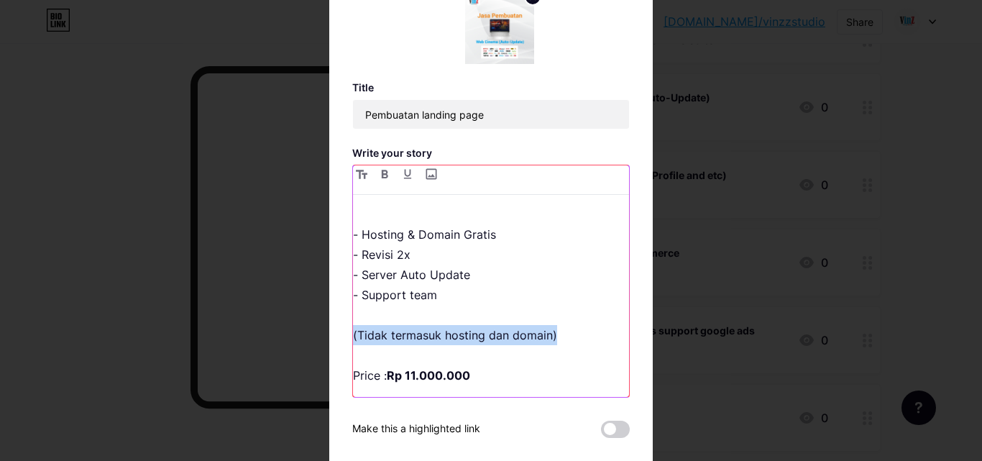
drag, startPoint x: 565, startPoint y: 339, endPoint x: 304, endPoint y: 325, distance: 261.3
click at [303, 326] on div "Edit Title Pembuatan landing page Write your story Apa Yang Kamu Dapat ? - Host…" at bounding box center [491, 230] width 982 height 461
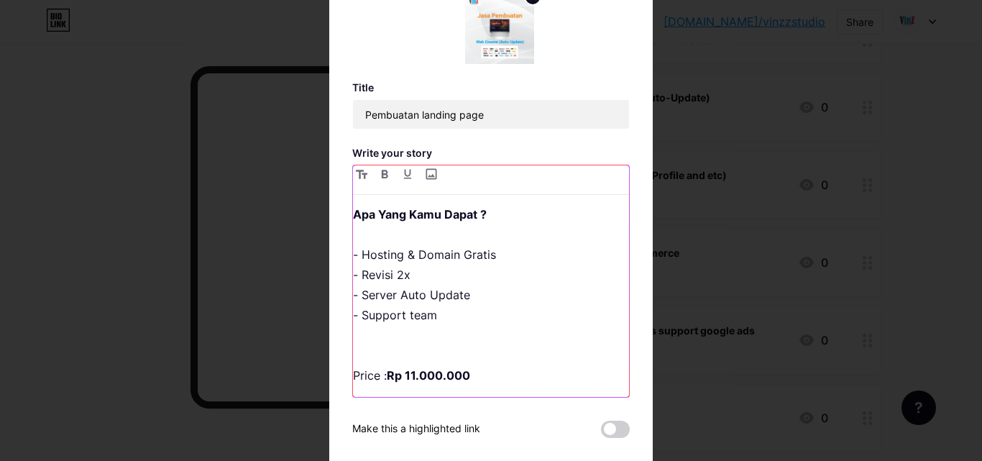
scroll to position [0, 0]
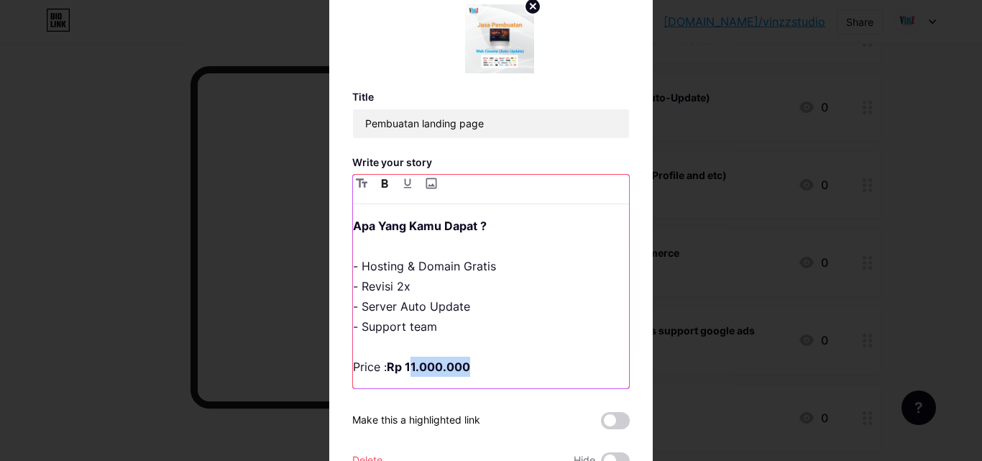
drag, startPoint x: 470, startPoint y: 368, endPoint x: 406, endPoint y: 366, distance: 64.0
click at [406, 366] on p "Apa Yang Kamu Dapat ? - Hosting & Domain Gratis - Revisi 2x - Server Auto Updat…" at bounding box center [491, 296] width 276 height 161
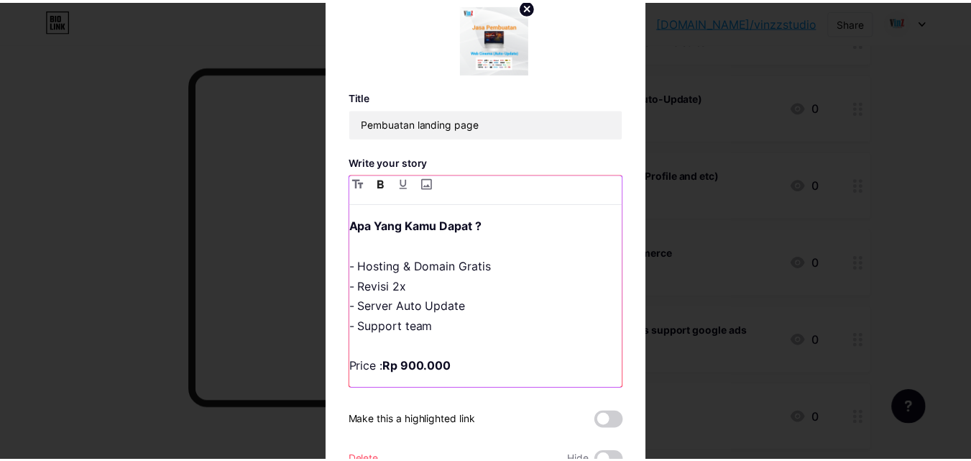
scroll to position [66, 0]
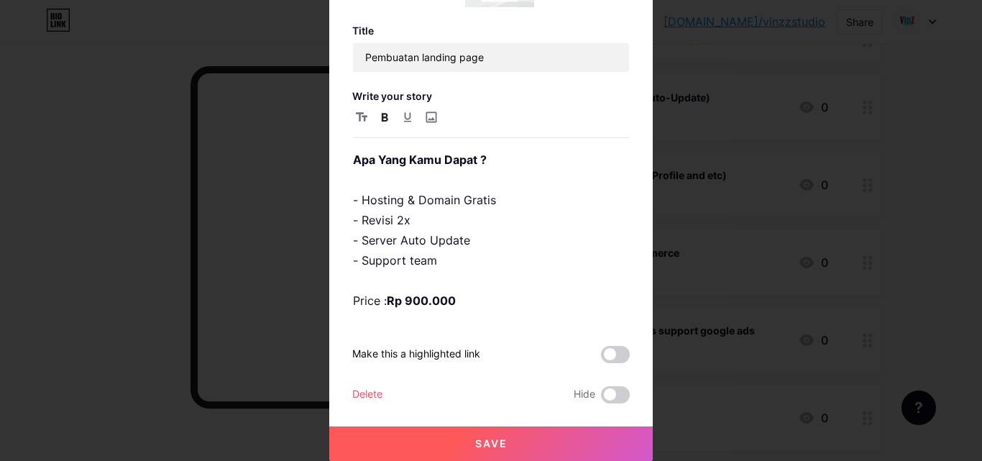
click at [534, 436] on button "Save" at bounding box center [490, 443] width 323 height 34
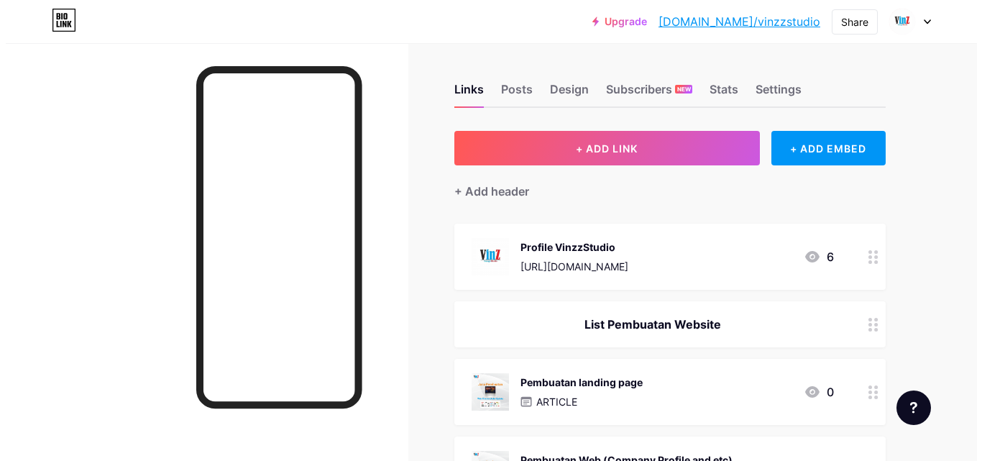
scroll to position [0, 0]
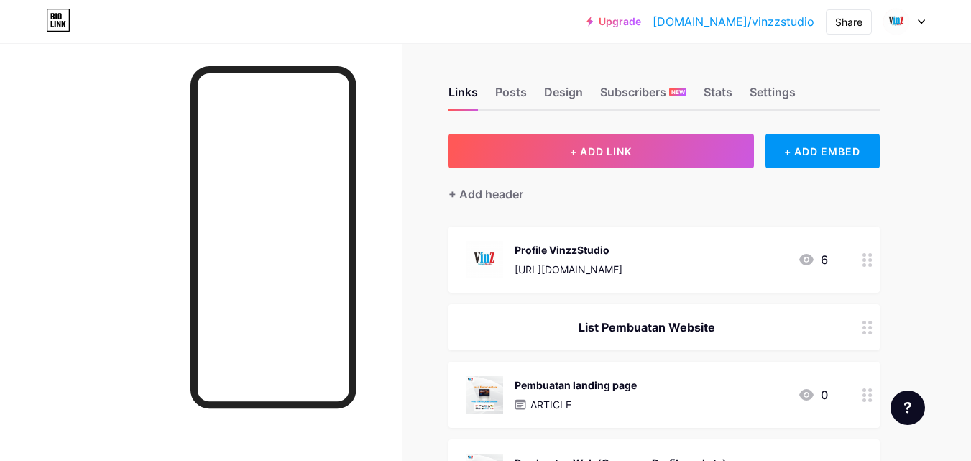
click at [721, 278] on div "Profile VinzzStudio https://www.instagram.com/vinzzchristiann/ 6" at bounding box center [663, 259] width 431 height 66
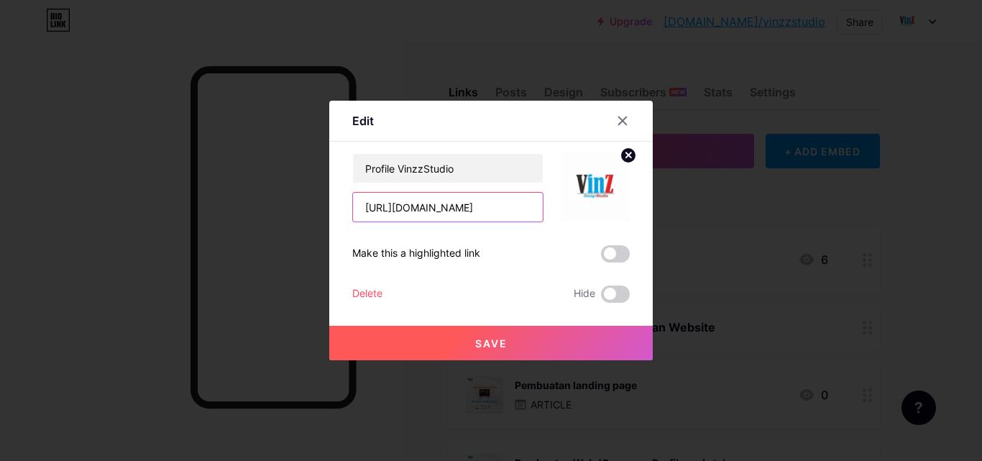
click at [456, 203] on input "https://www.instagram.com/vinzzchristiann/" at bounding box center [448, 207] width 190 height 29
paste input "_zdesai"
type input "https://www.instagram.com/vinz_zdesain/"
click at [500, 352] on button "Save" at bounding box center [490, 343] width 323 height 34
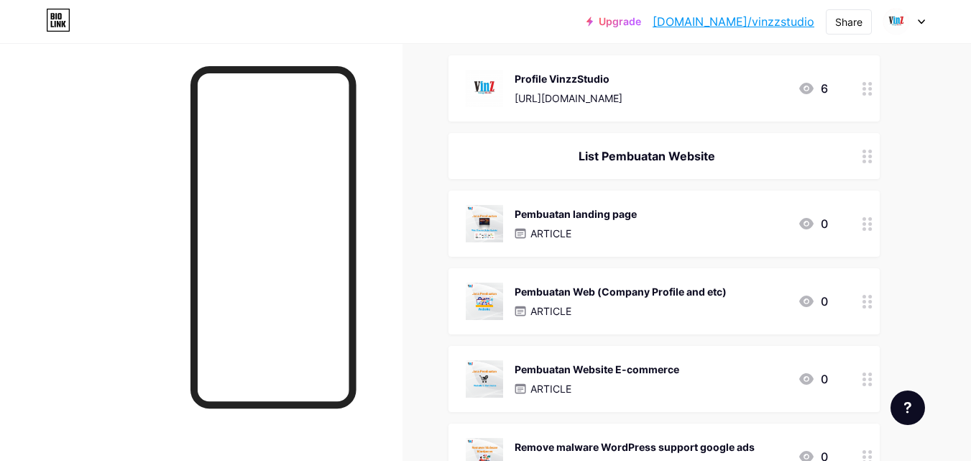
scroll to position [0, 0]
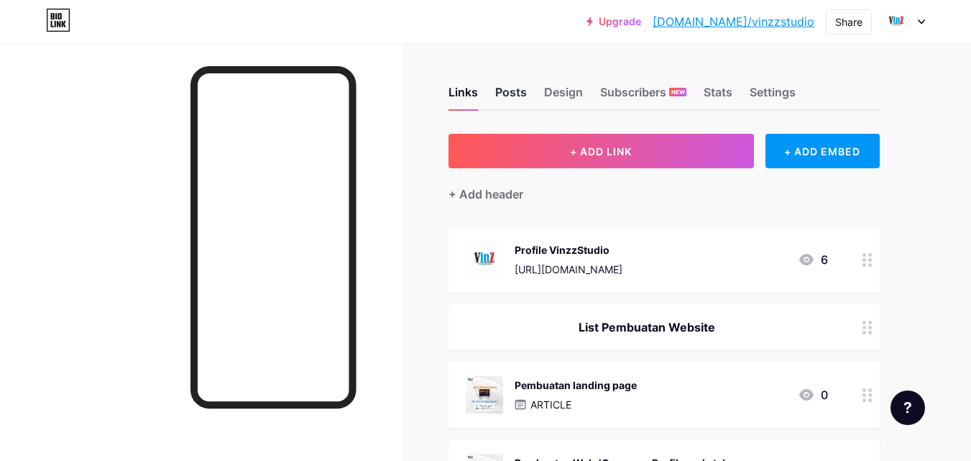
click at [508, 102] on div "Posts" at bounding box center [511, 96] width 32 height 26
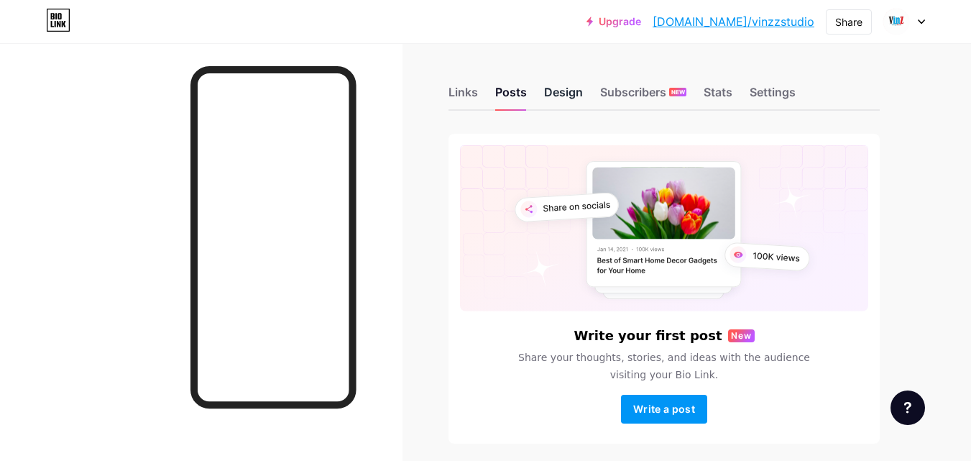
click at [559, 99] on div "Design" at bounding box center [563, 96] width 39 height 26
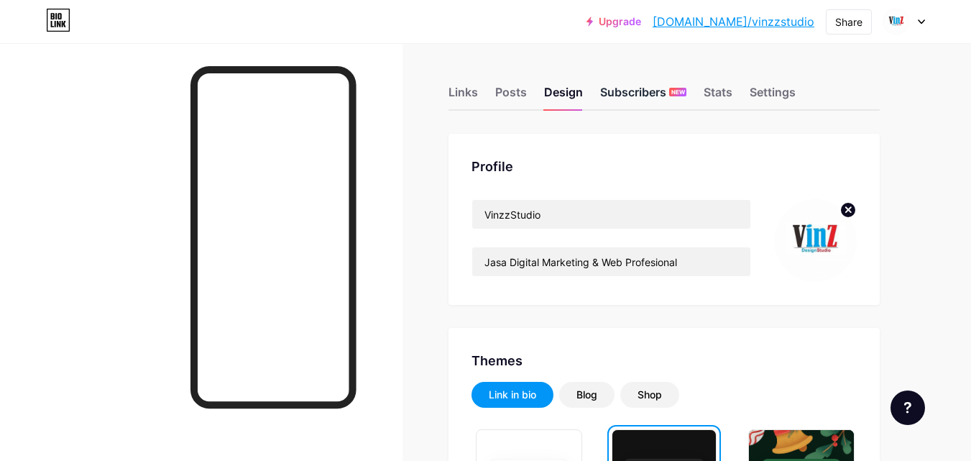
click at [619, 99] on div "Subscribers NEW" at bounding box center [643, 96] width 86 height 26
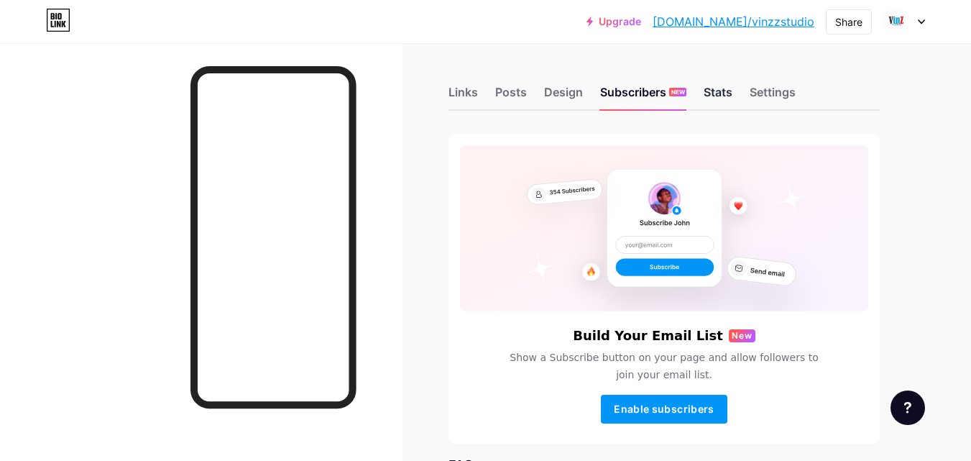
click at [725, 106] on div "Stats" at bounding box center [718, 96] width 29 height 26
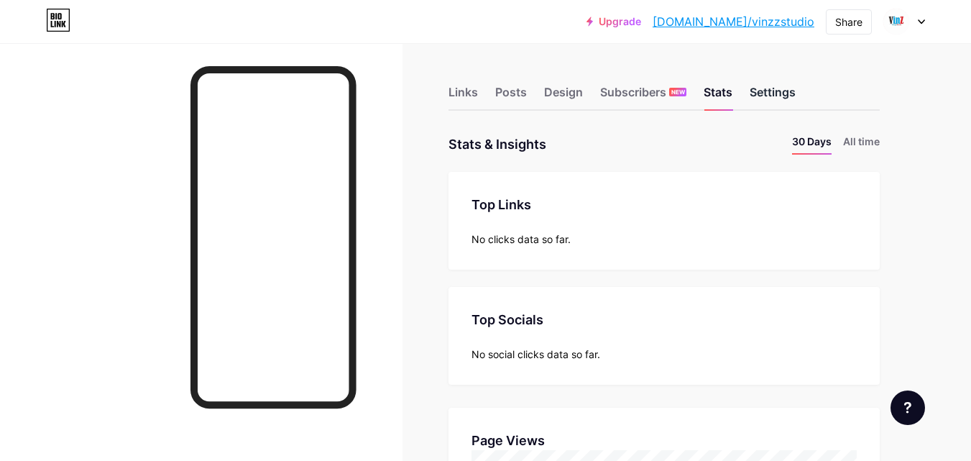
scroll to position [461, 971]
click at [764, 106] on div "Settings" at bounding box center [773, 96] width 46 height 26
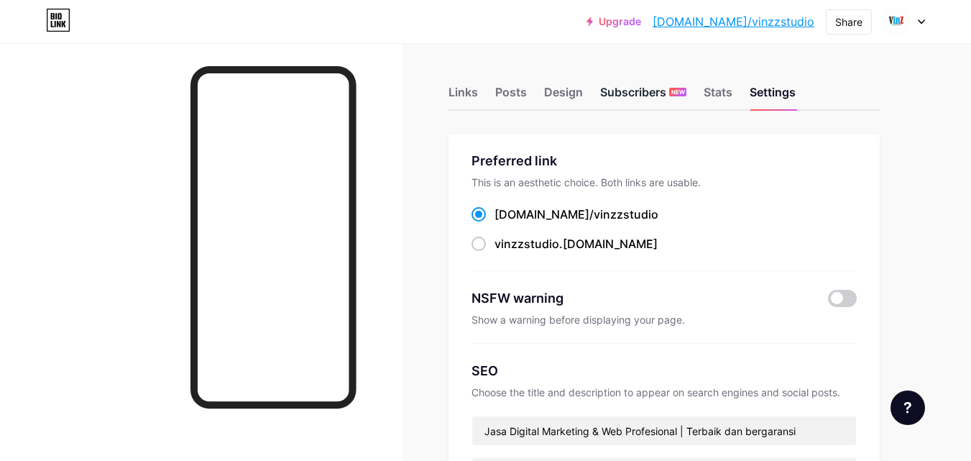
click at [616, 96] on div "Subscribers NEW" at bounding box center [643, 96] width 86 height 26
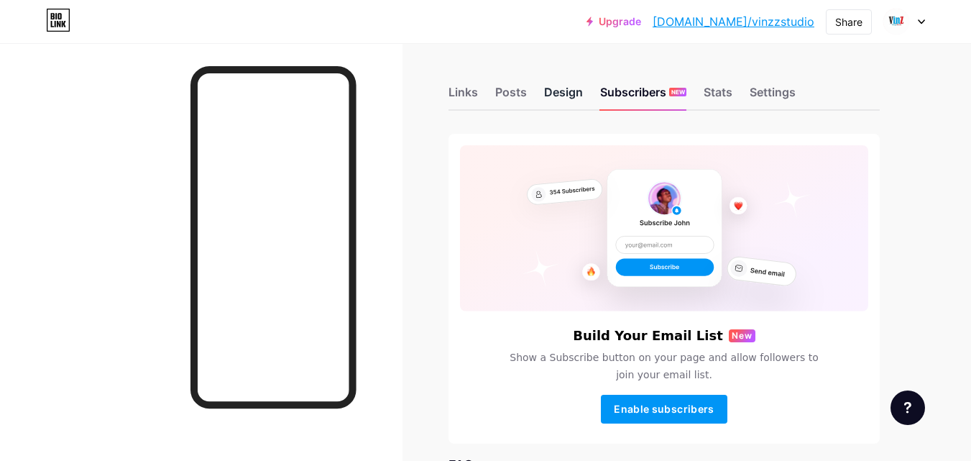
click at [567, 92] on div "Design" at bounding box center [563, 96] width 39 height 26
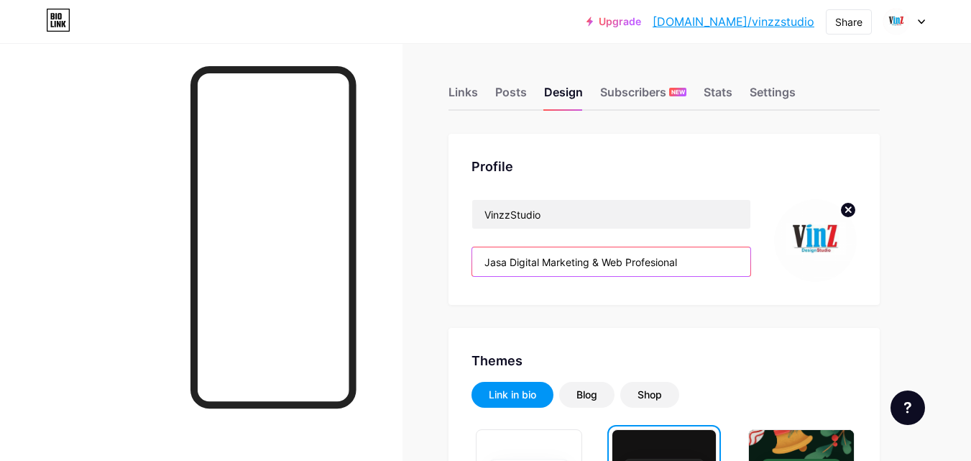
drag, startPoint x: 603, startPoint y: 260, endPoint x: 510, endPoint y: 262, distance: 92.7
click at [510, 262] on input "Jasa Digital Marketing & Web Profesional" at bounding box center [611, 261] width 278 height 29
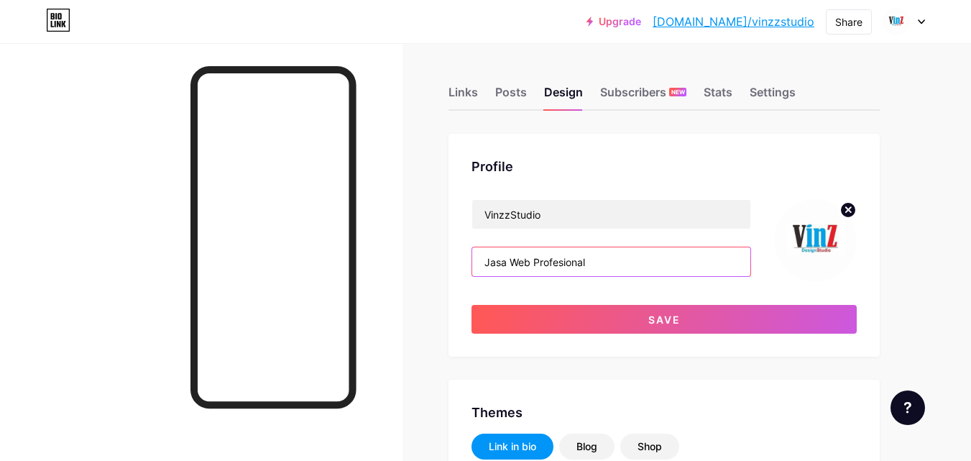
type input "Jasa Web Profesional"
click at [701, 334] on div "Profile VinzzStudio Jasa Web Profesional Save" at bounding box center [663, 245] width 431 height 223
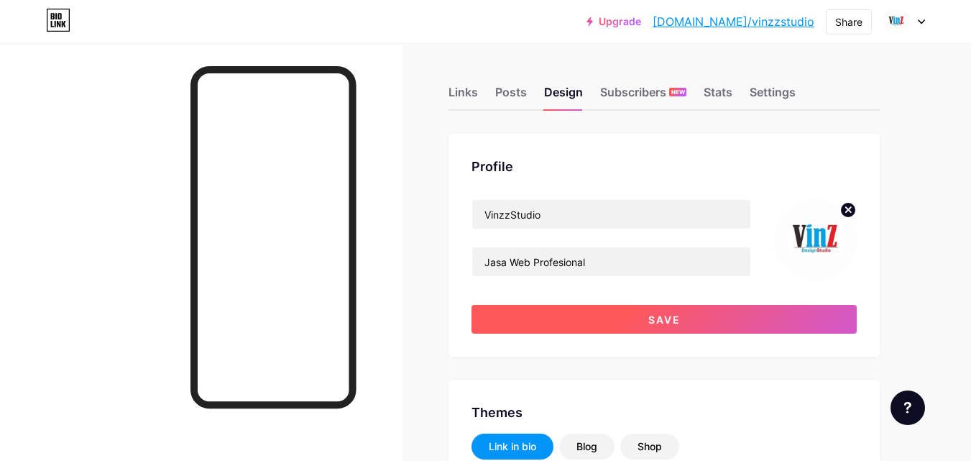
click at [677, 326] on button "Save" at bounding box center [663, 319] width 385 height 29
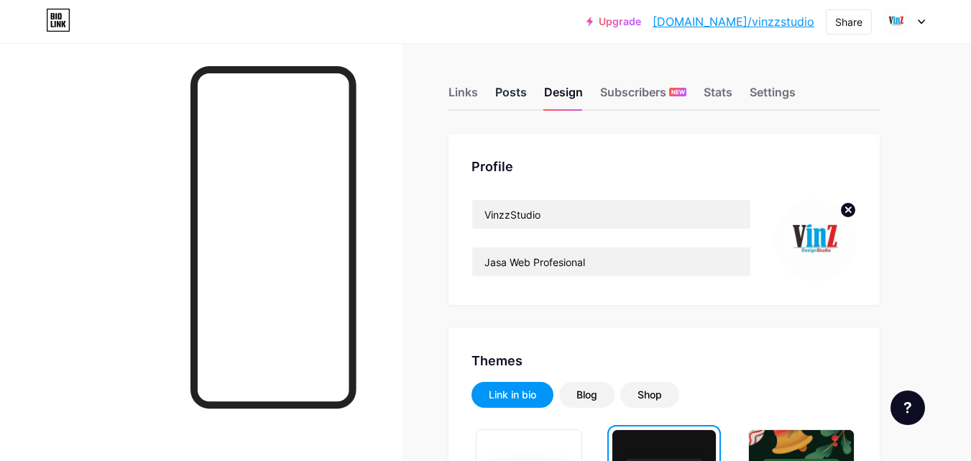
click at [517, 97] on div "Posts" at bounding box center [511, 96] width 32 height 26
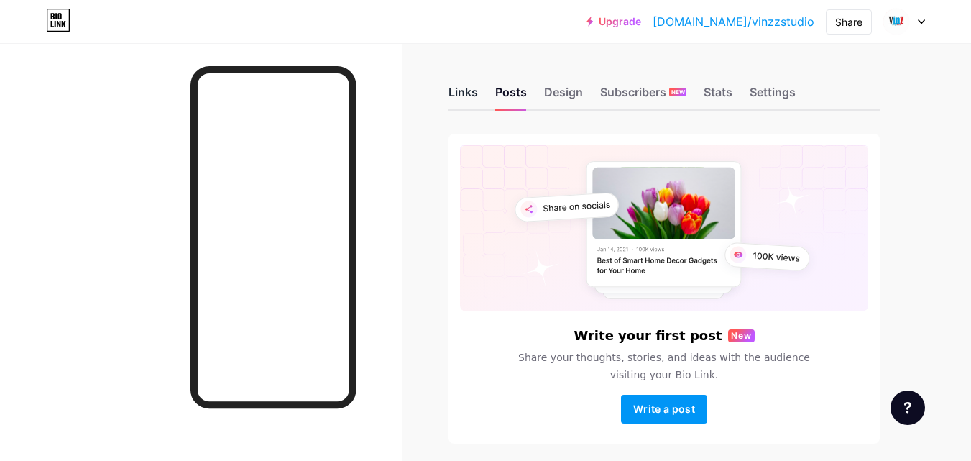
click at [464, 99] on div "Links" at bounding box center [462, 96] width 29 height 26
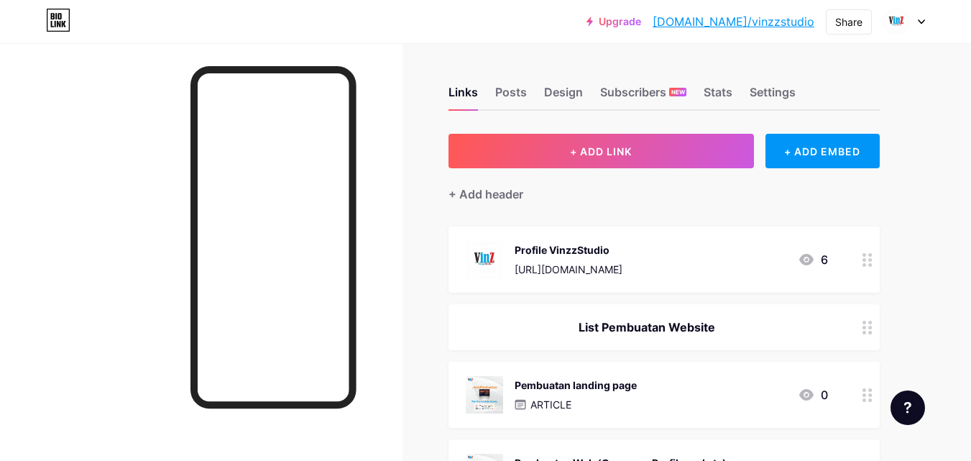
click at [676, 316] on div "List Pembuatan Website" at bounding box center [663, 327] width 431 height 46
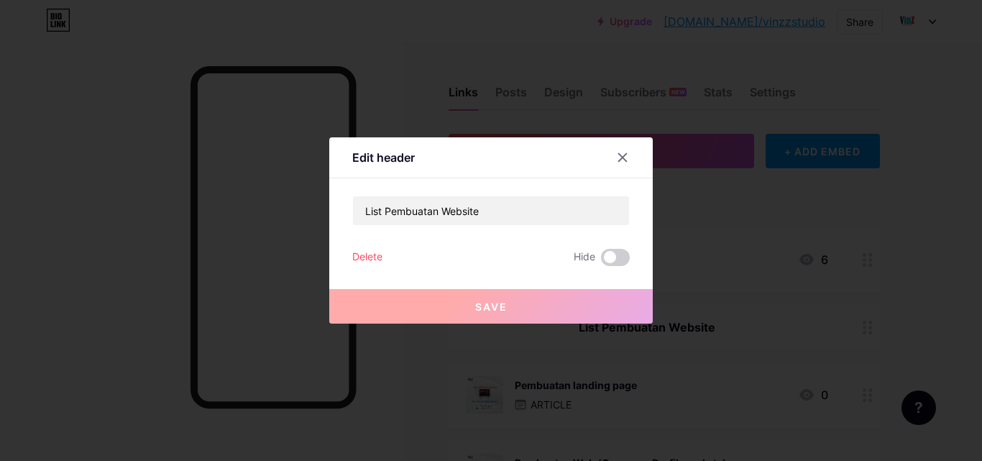
click at [577, 309] on button "Save" at bounding box center [490, 306] width 323 height 34
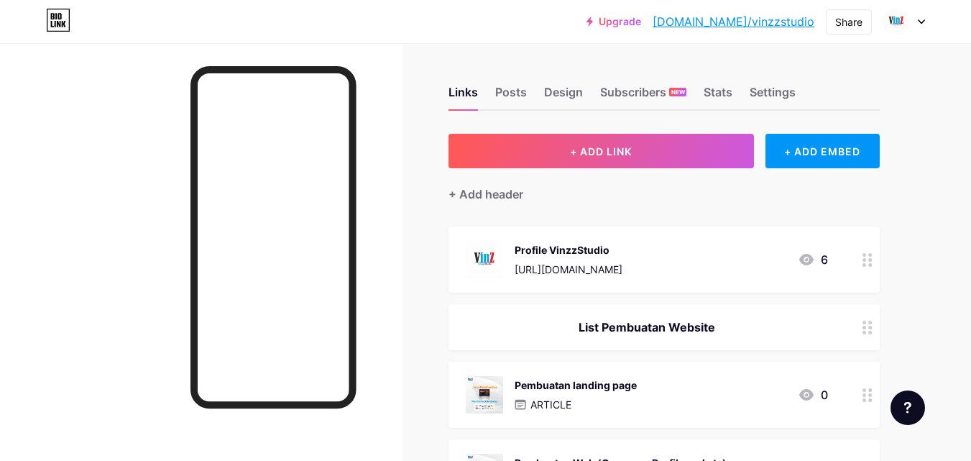
click at [622, 272] on div "https://www.instagram.com/vinz_zdesain/" at bounding box center [569, 269] width 108 height 15
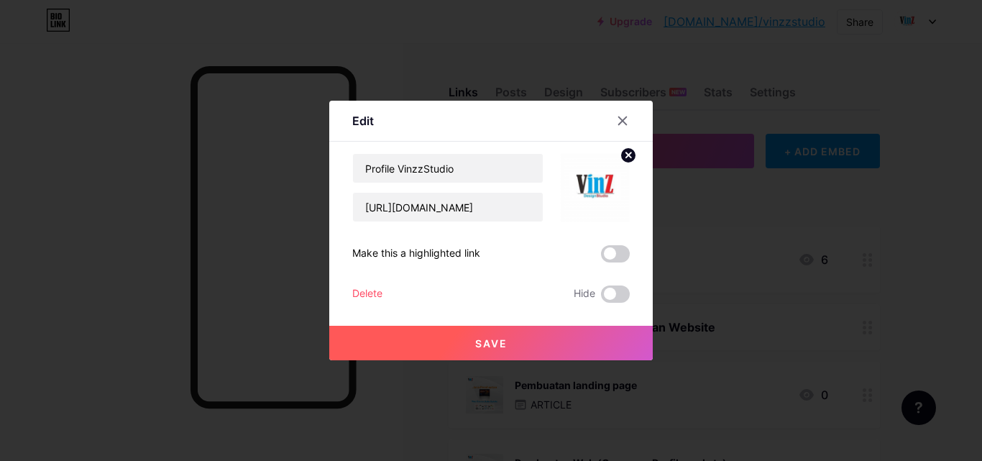
click at [546, 326] on button "Save" at bounding box center [490, 343] width 323 height 34
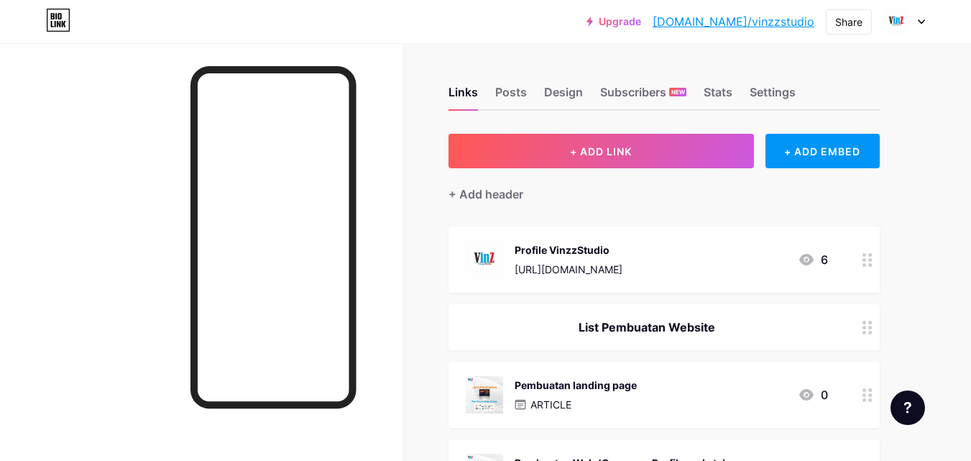
click at [718, 269] on div "Profile VinzzStudio https://www.instagram.com/vinz_zdesain/ 6" at bounding box center [647, 259] width 362 height 37
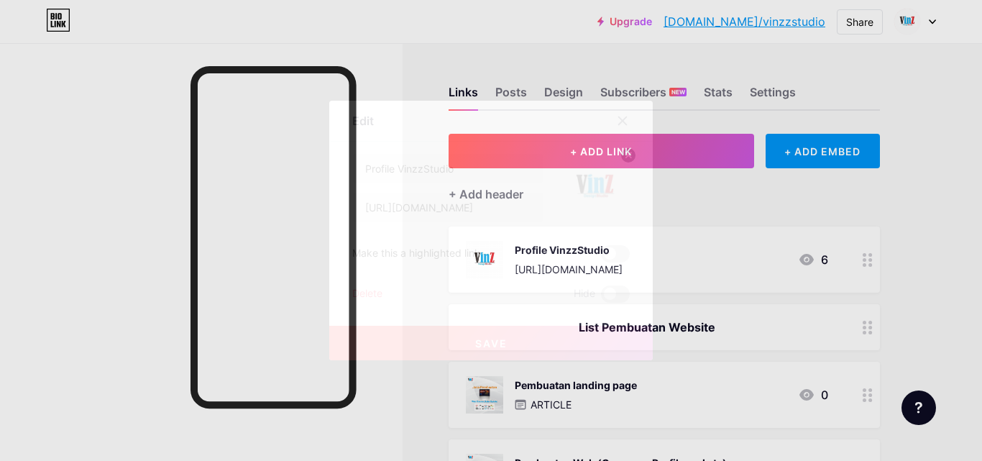
click at [364, 299] on div "Delete" at bounding box center [367, 293] width 30 height 17
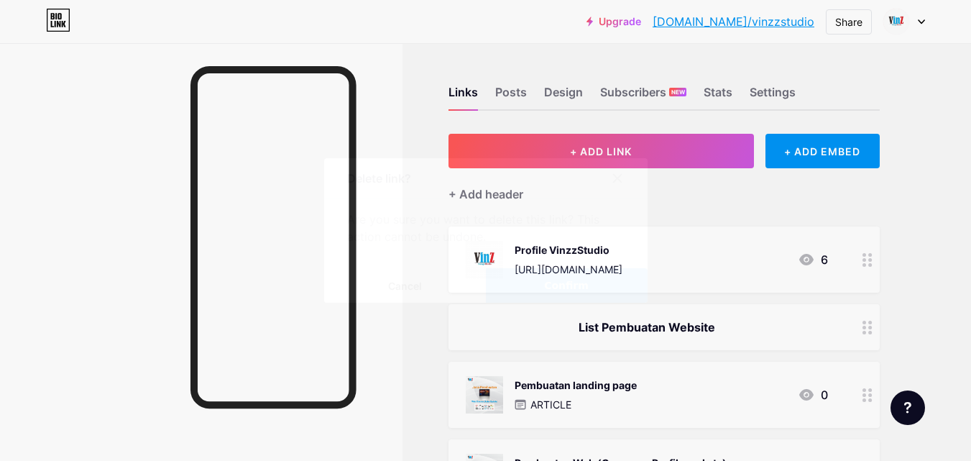
click at [531, 291] on button "Confirm" at bounding box center [567, 285] width 162 height 34
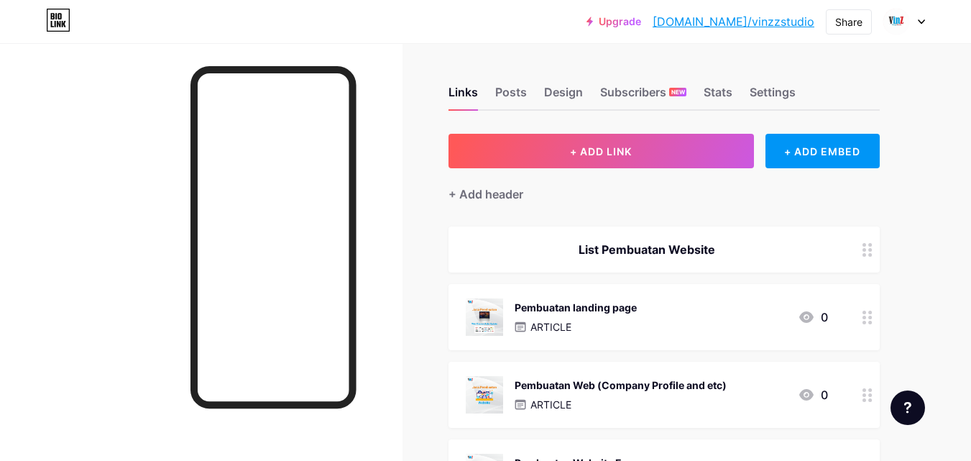
click at [742, 26] on link "bio.link/vinzzstudio" at bounding box center [734, 21] width 162 height 17
click at [736, 318] on div "Pembuatan landing page ARTICLE 0" at bounding box center [647, 316] width 362 height 37
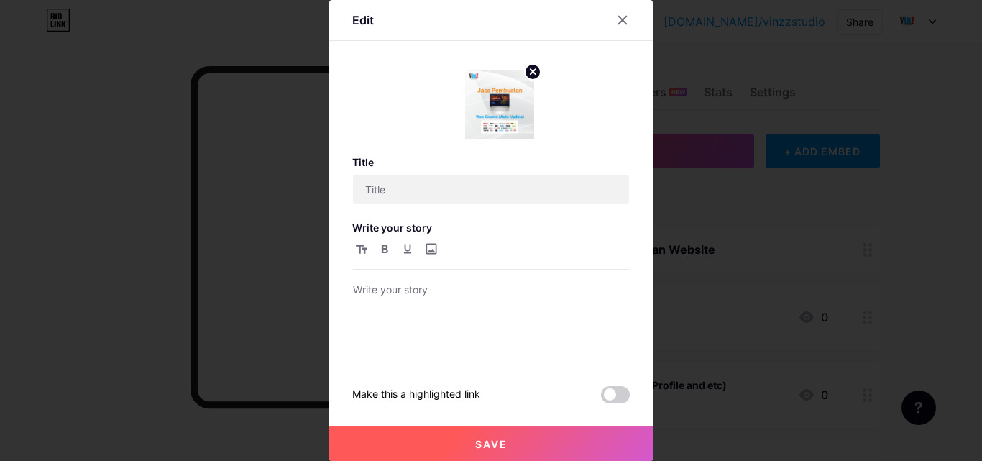
type input "Pembuatan landing page"
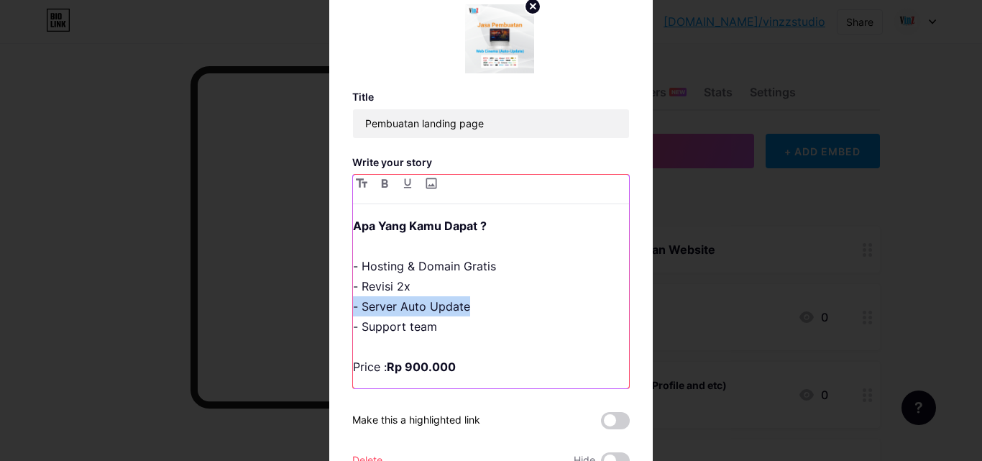
drag, startPoint x: 464, startPoint y: 310, endPoint x: 324, endPoint y: 308, distance: 140.2
click at [329, 308] on div "Edit Title Pembuatan landing page Write your story Apa Yang Kamu Dapat ? - Host…" at bounding box center [490, 231] width 323 height 592
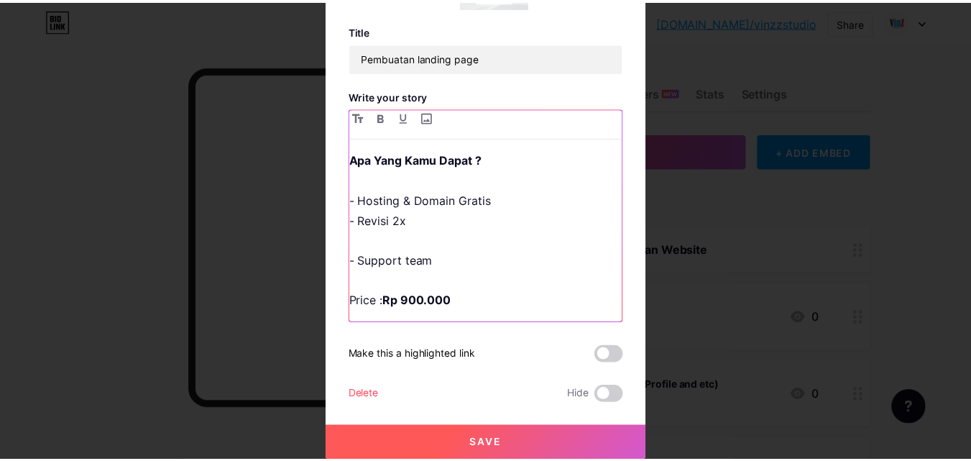
scroll to position [56, 0]
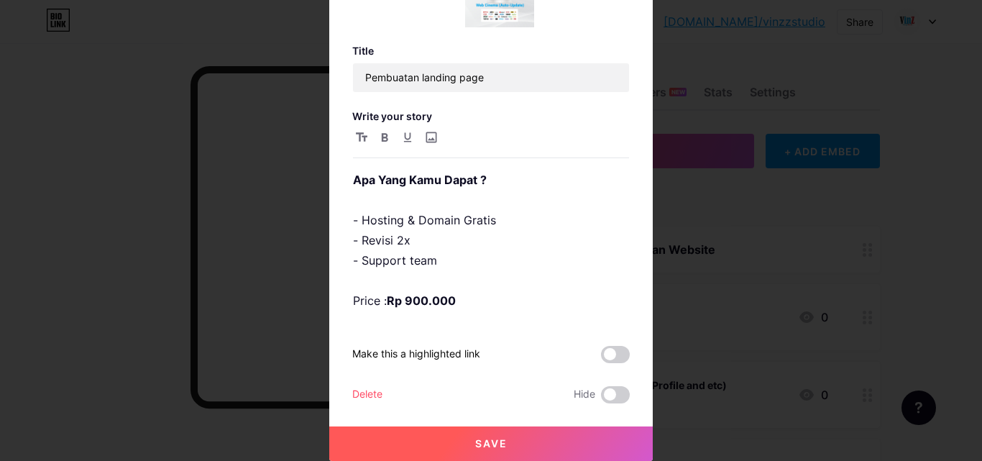
click at [511, 439] on button "Save" at bounding box center [490, 443] width 323 height 34
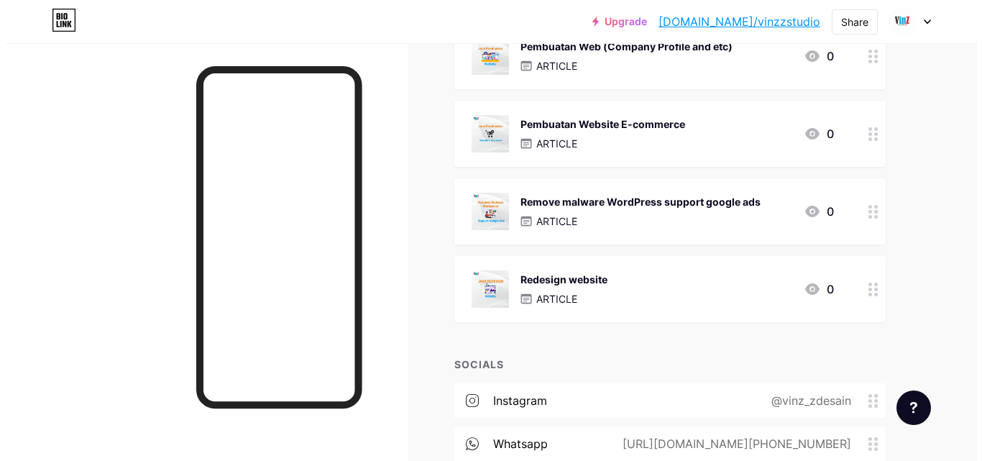
scroll to position [165, 0]
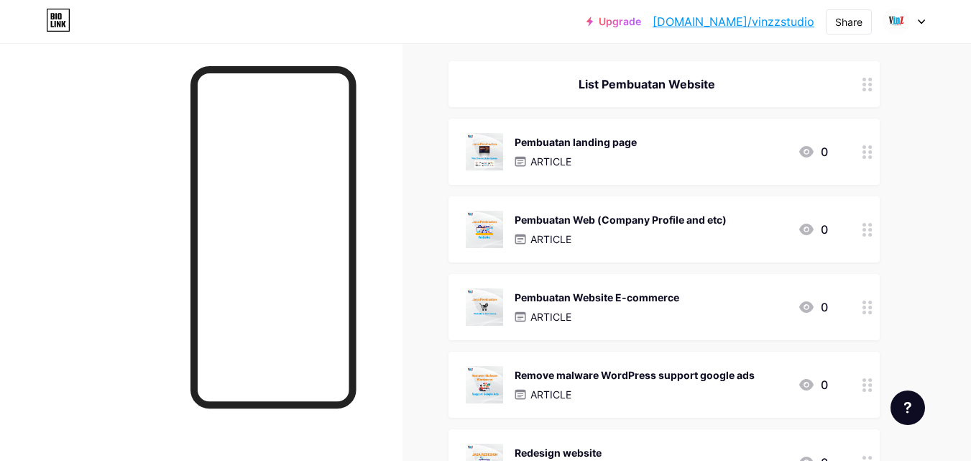
click at [707, 225] on div "Pembuatan Web (Company Profile and etc)" at bounding box center [621, 219] width 212 height 15
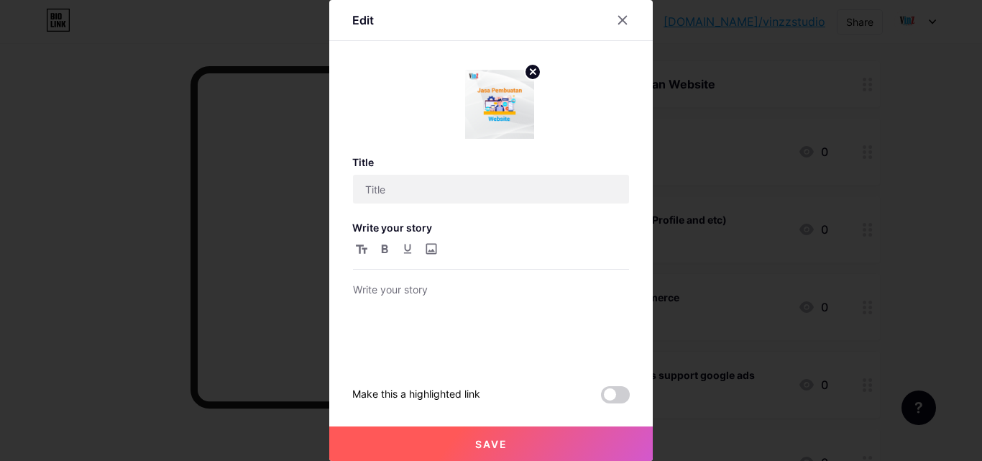
type input "Pembuatan Web (Company Profile and etc)"
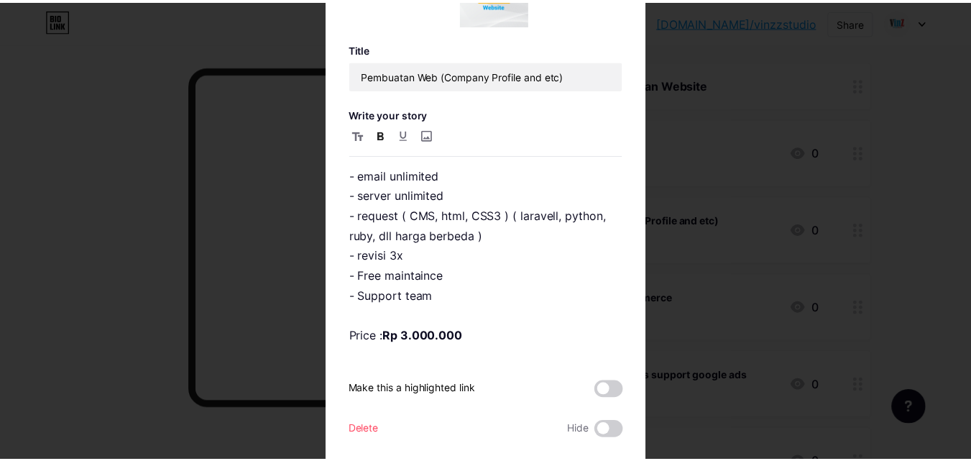
scroll to position [75, 0]
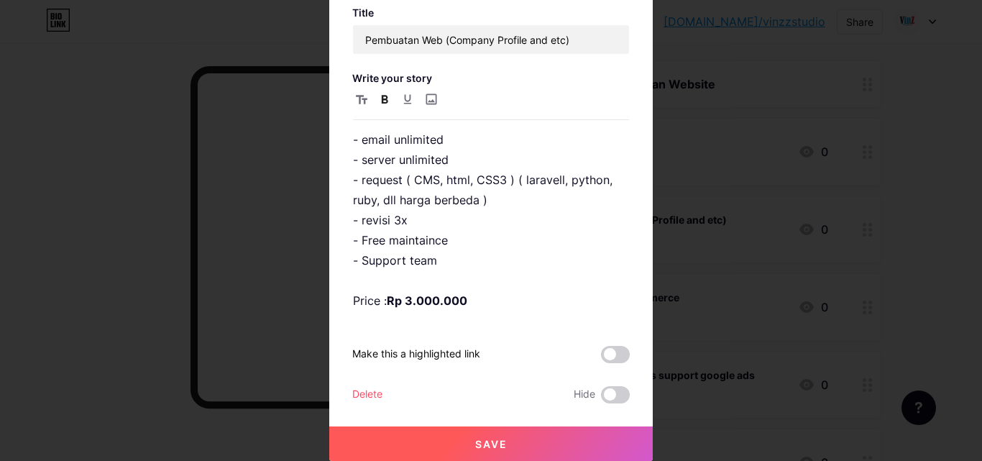
click at [506, 449] on button "Save" at bounding box center [490, 443] width 323 height 34
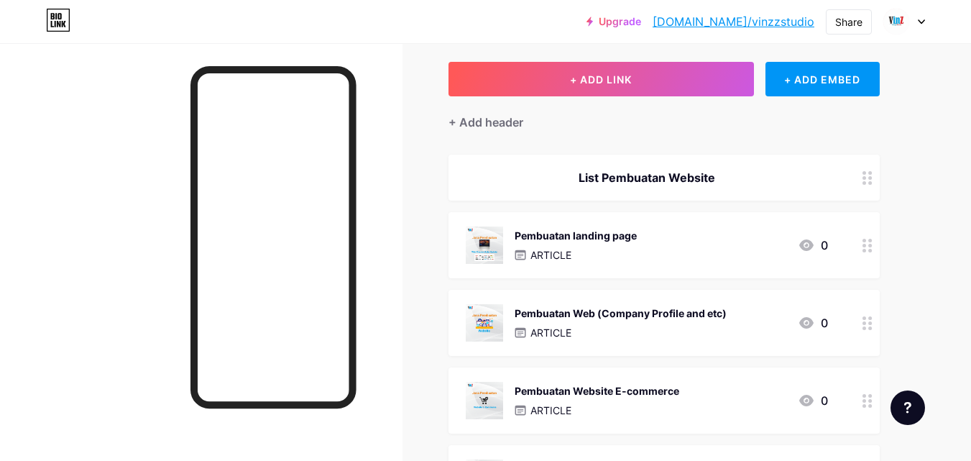
scroll to position [0, 0]
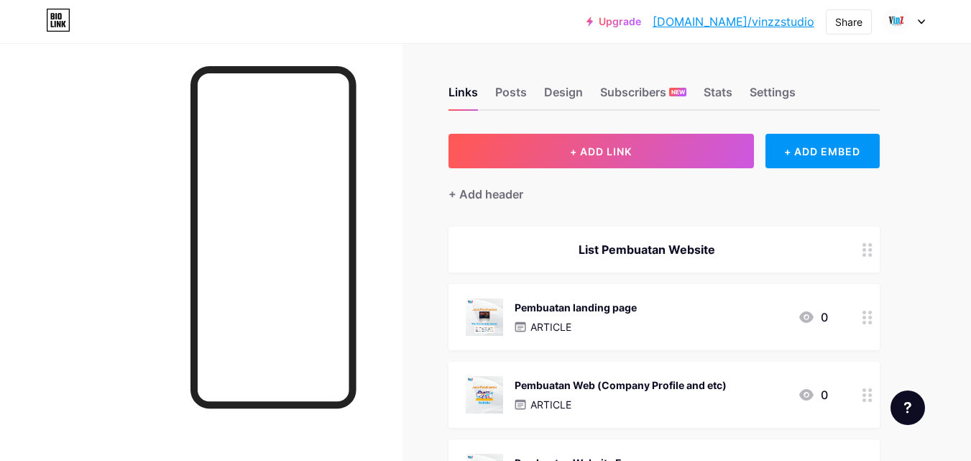
click at [770, 26] on link "bio.link/vinzzstudio" at bounding box center [734, 21] width 162 height 17
